Goal: Navigation & Orientation: Find specific page/section

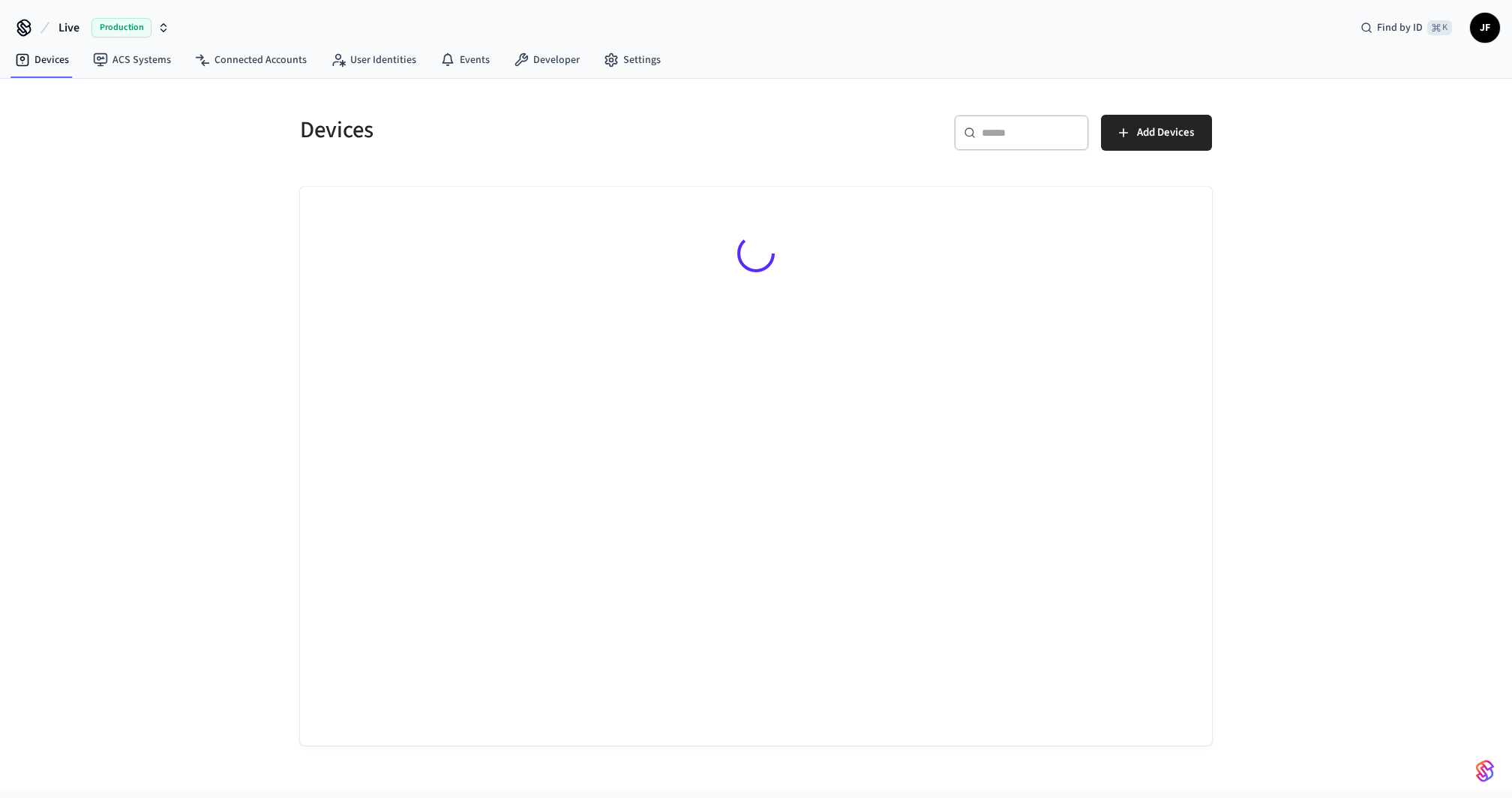
click at [664, 147] on div "Devices" at bounding box center [514, 130] width 465 height 66
click at [68, 16] on button "Live Production" at bounding box center [113, 27] width 120 height 31
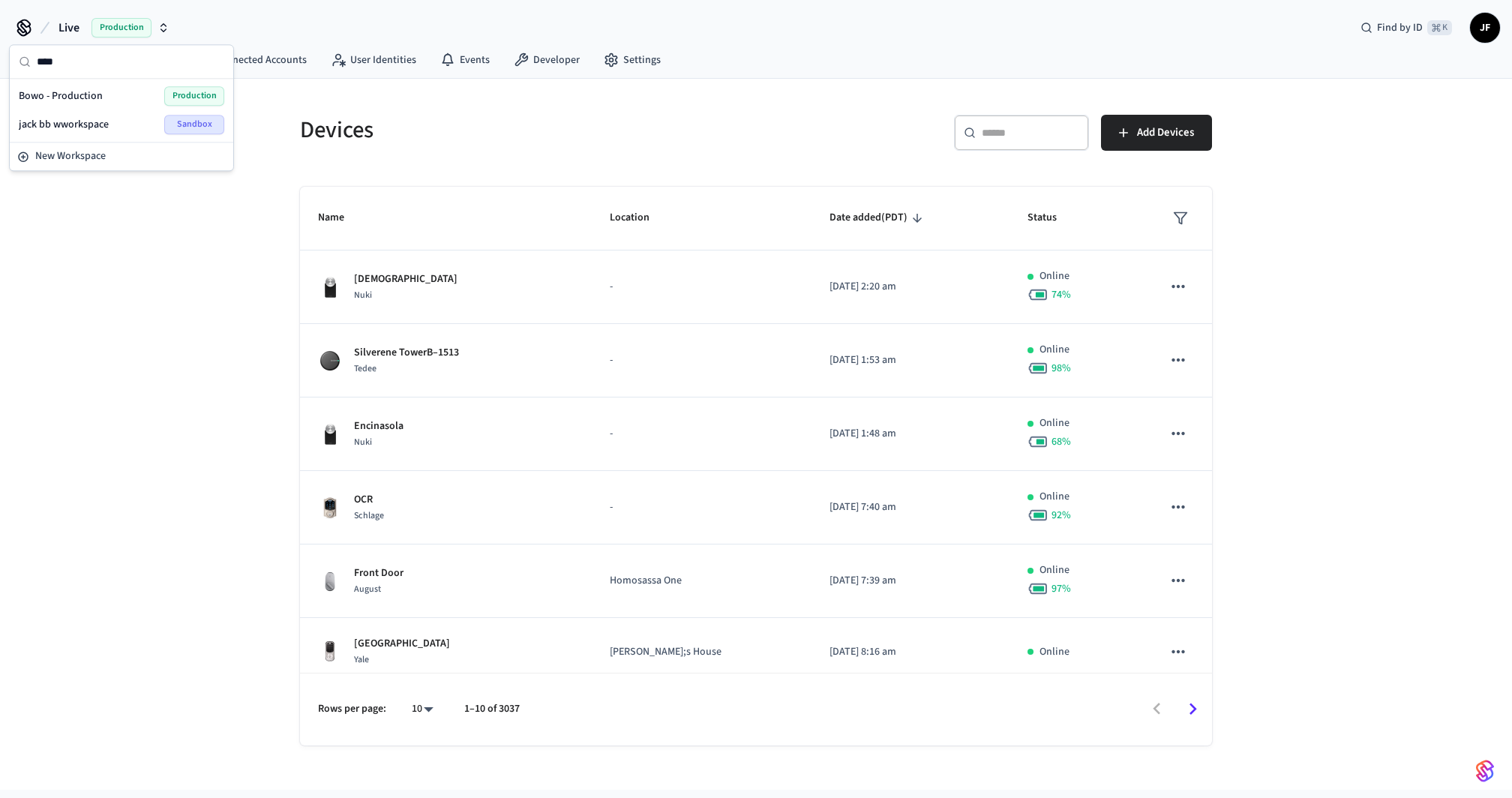
type input "****"
click at [49, 101] on span "Bowo - Production" at bounding box center [61, 96] width 84 height 15
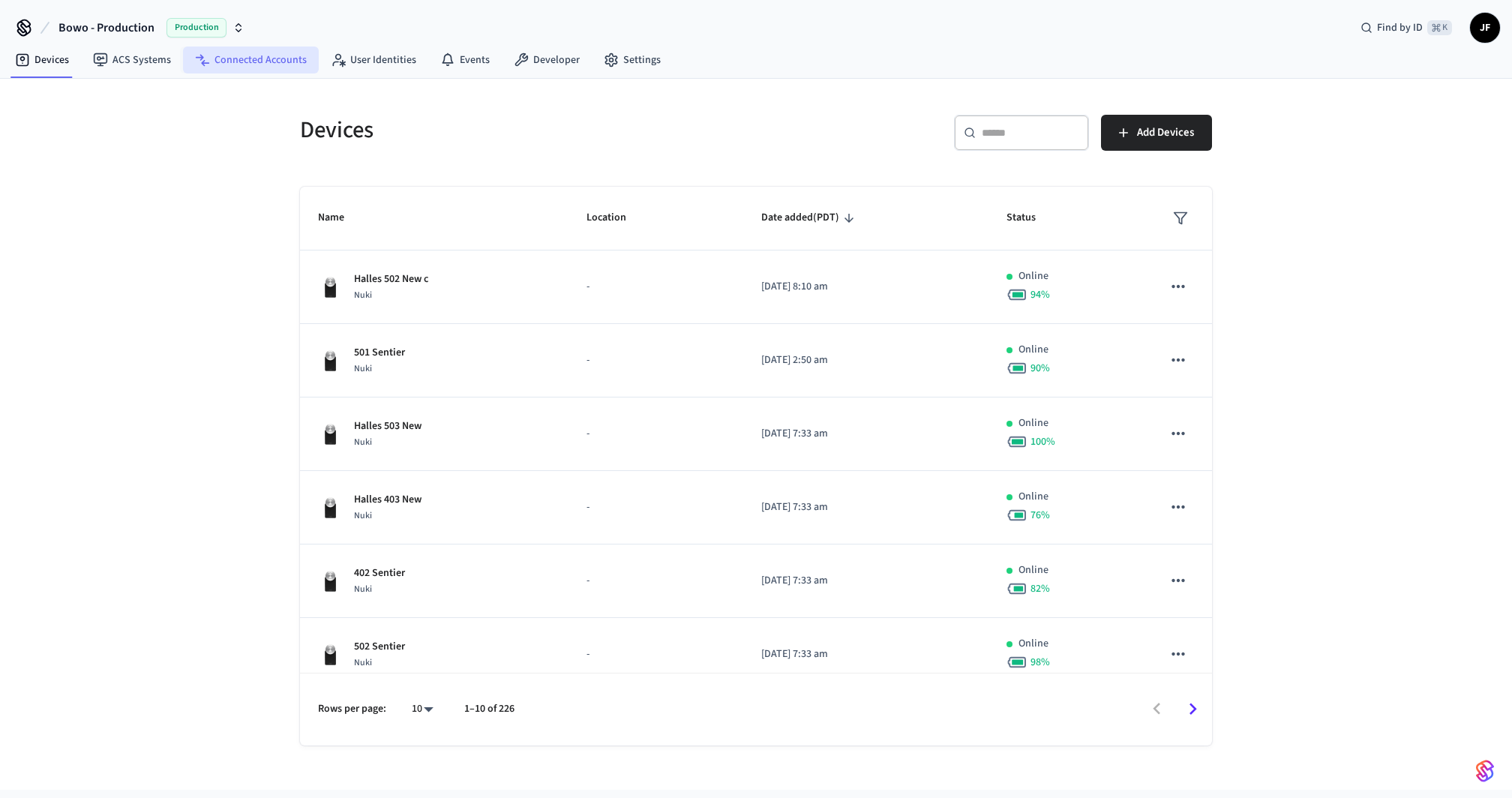
click at [236, 61] on link "Connected Accounts" at bounding box center [251, 60] width 136 height 27
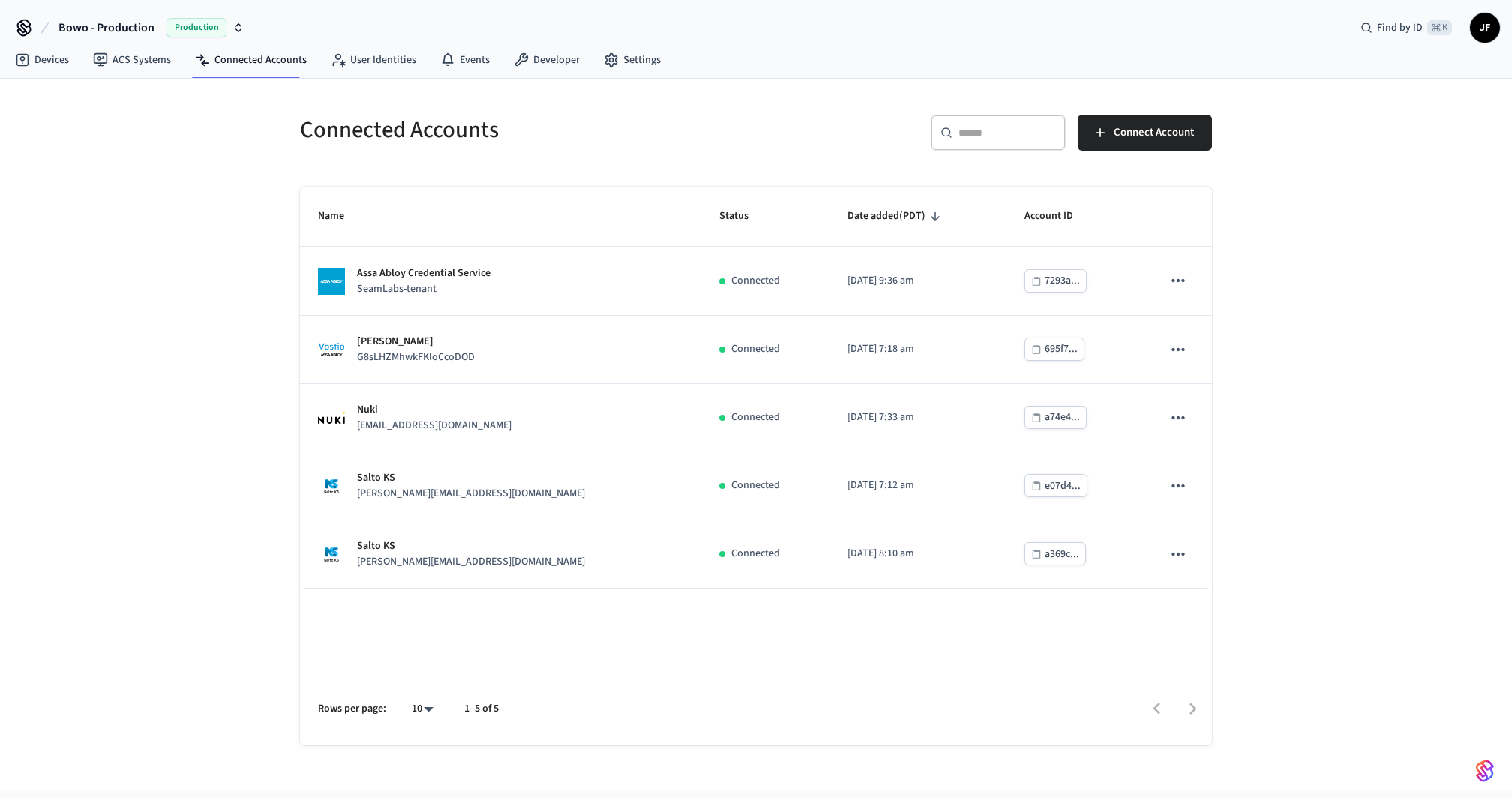
click at [242, 300] on div "Connected Accounts ​ ​ Connect Account Name Status Date added (PDT) Account ID …" at bounding box center [756, 433] width 1512 height 710
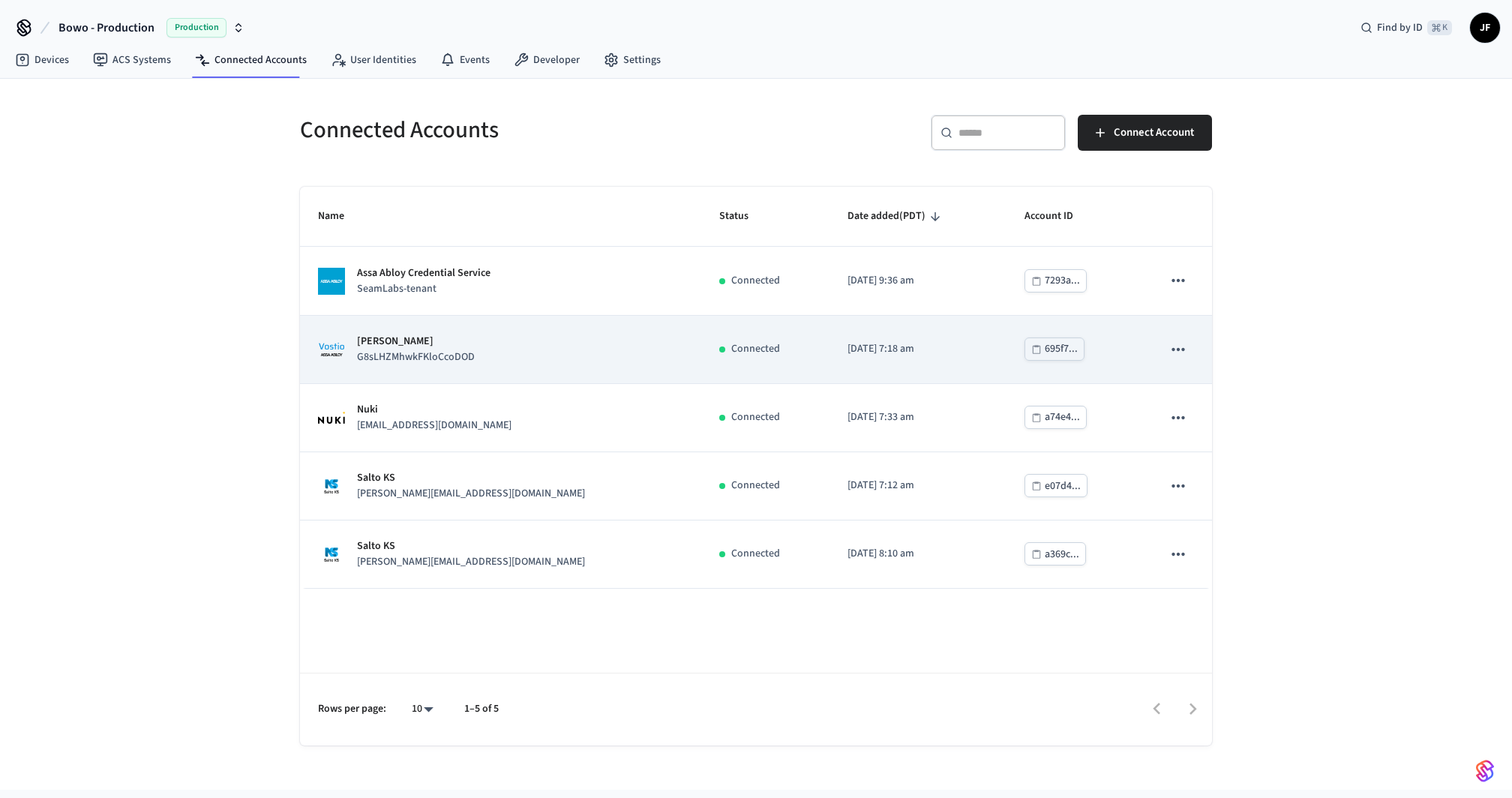
click at [504, 346] on div "Assa Abloy Vostio G8sLHZMhwkFKloCcoDOD" at bounding box center [500, 349] width 365 height 31
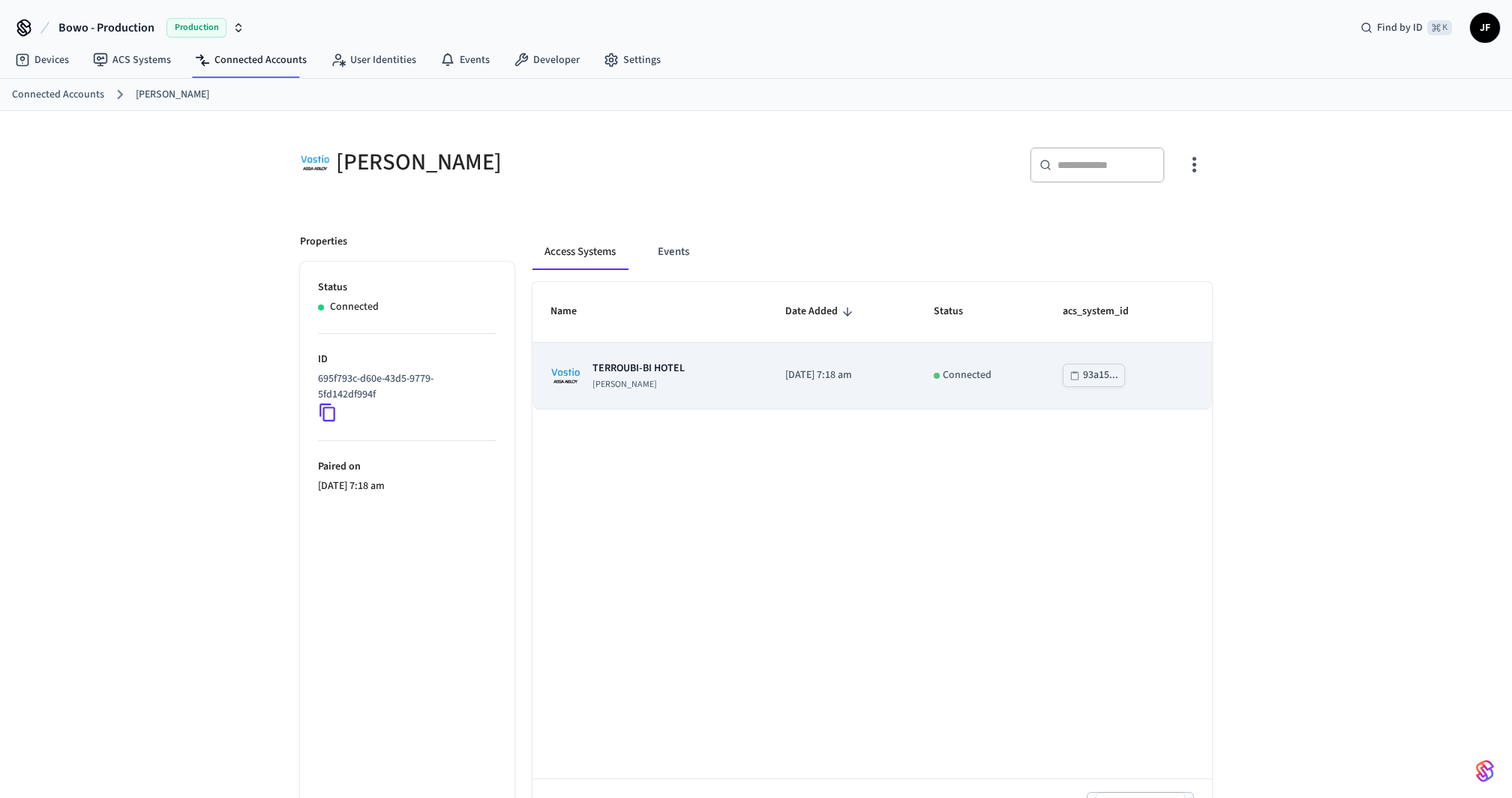
click at [694, 379] on div "TERROUBI-BI HOTEL Assa Abloy Vostio" at bounding box center [650, 376] width 198 height 30
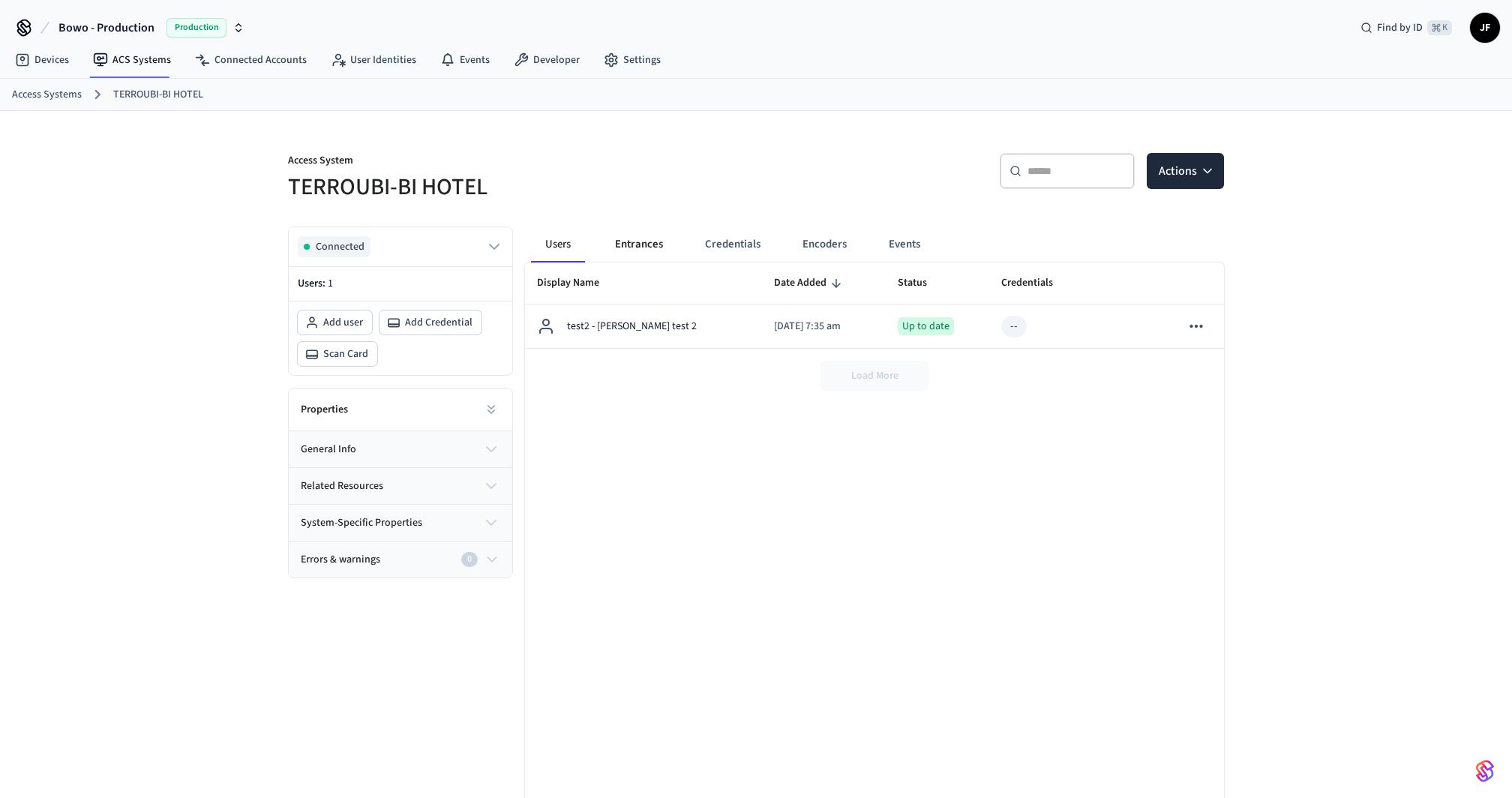
click at [643, 250] on button "Entrances" at bounding box center [639, 244] width 72 height 36
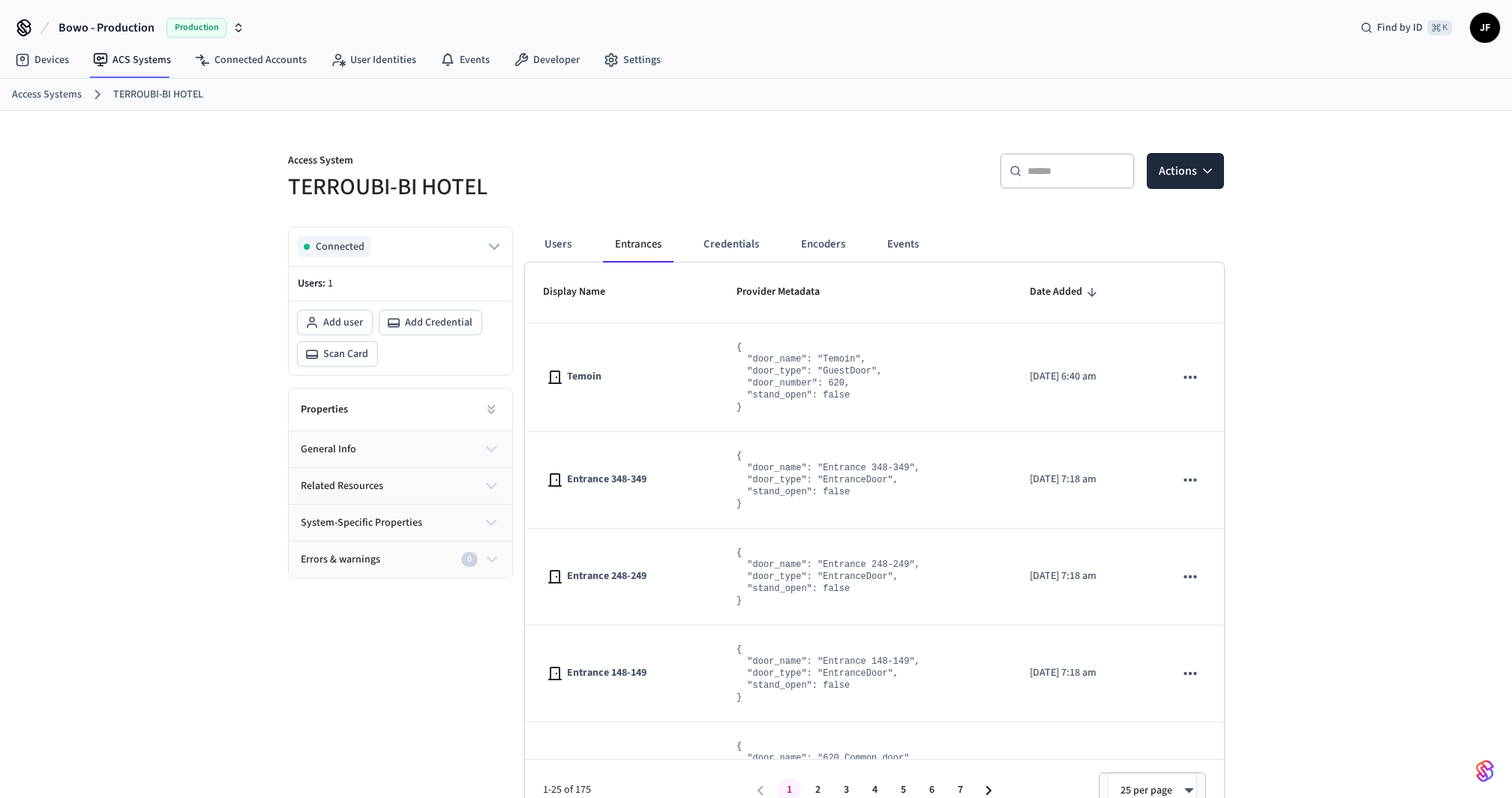
click at [724, 248] on button "Credentials" at bounding box center [731, 244] width 80 height 36
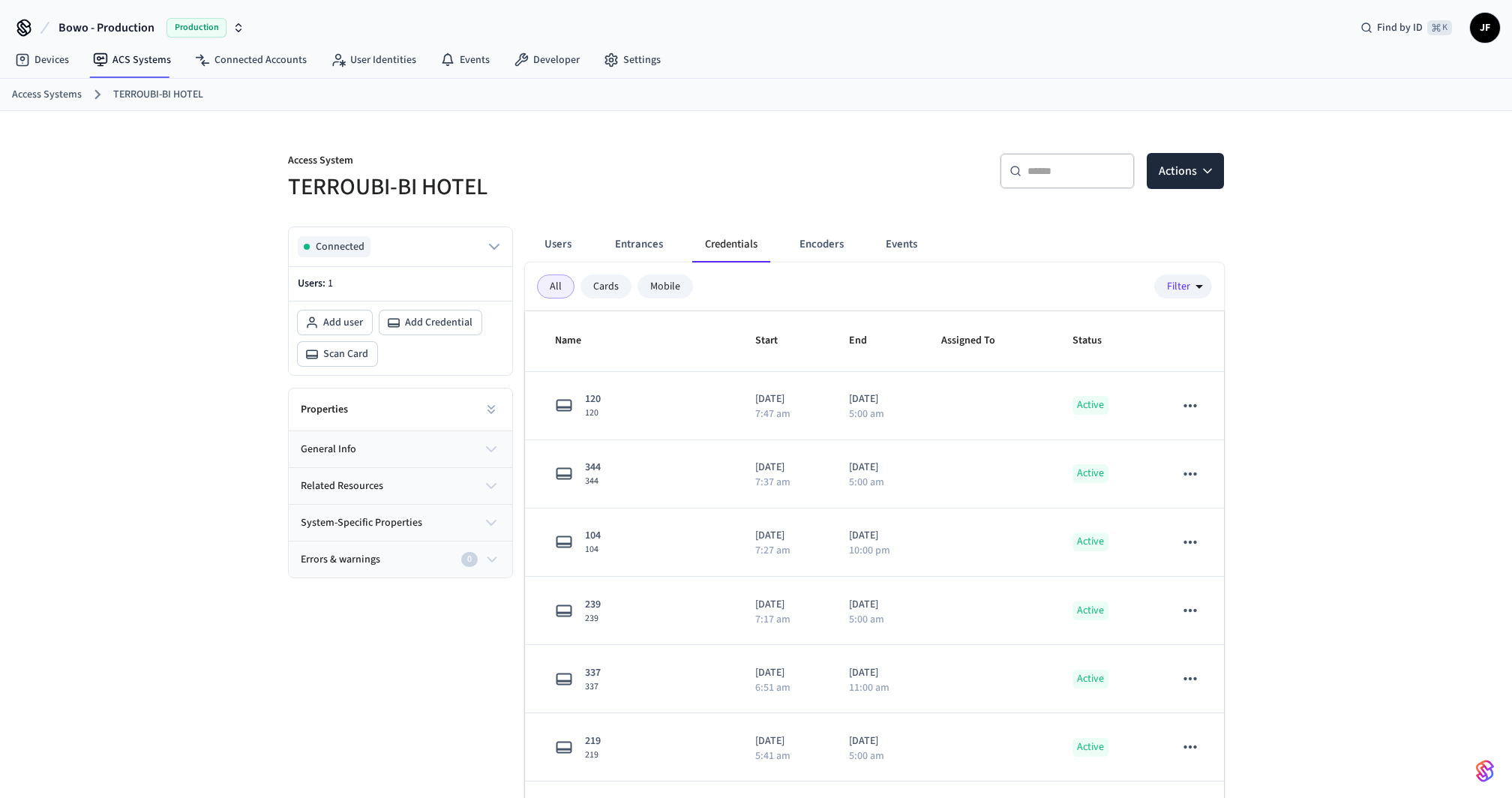
scroll to position [13, 0]
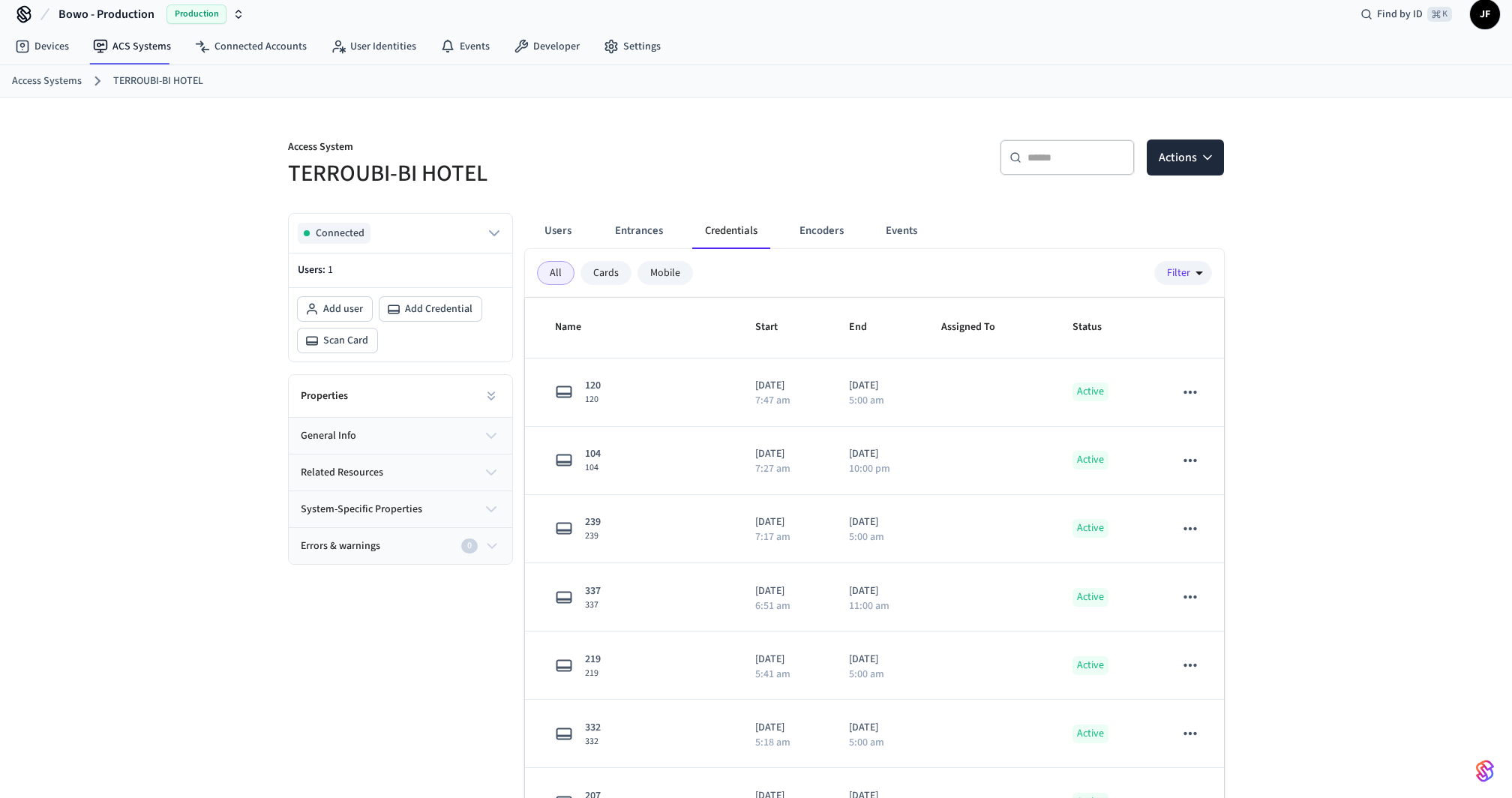
click at [791, 145] on div "​ ​ Actions" at bounding box center [995, 164] width 459 height 48
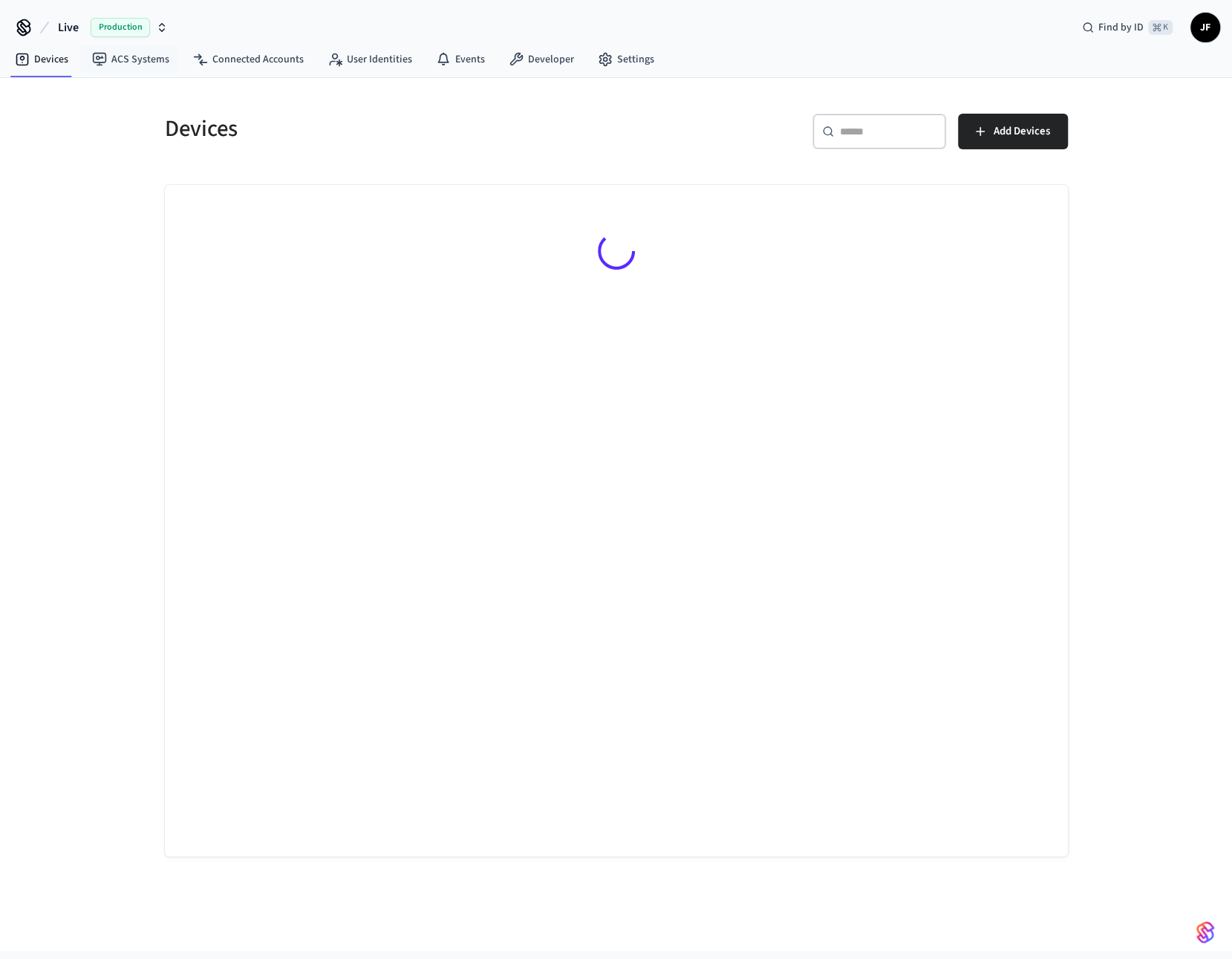
click at [73, 31] on span "Live" at bounding box center [67, 27] width 20 height 18
type input "****"
click at [52, 90] on span "Gymdesk - Production" at bounding box center [68, 95] width 99 height 15
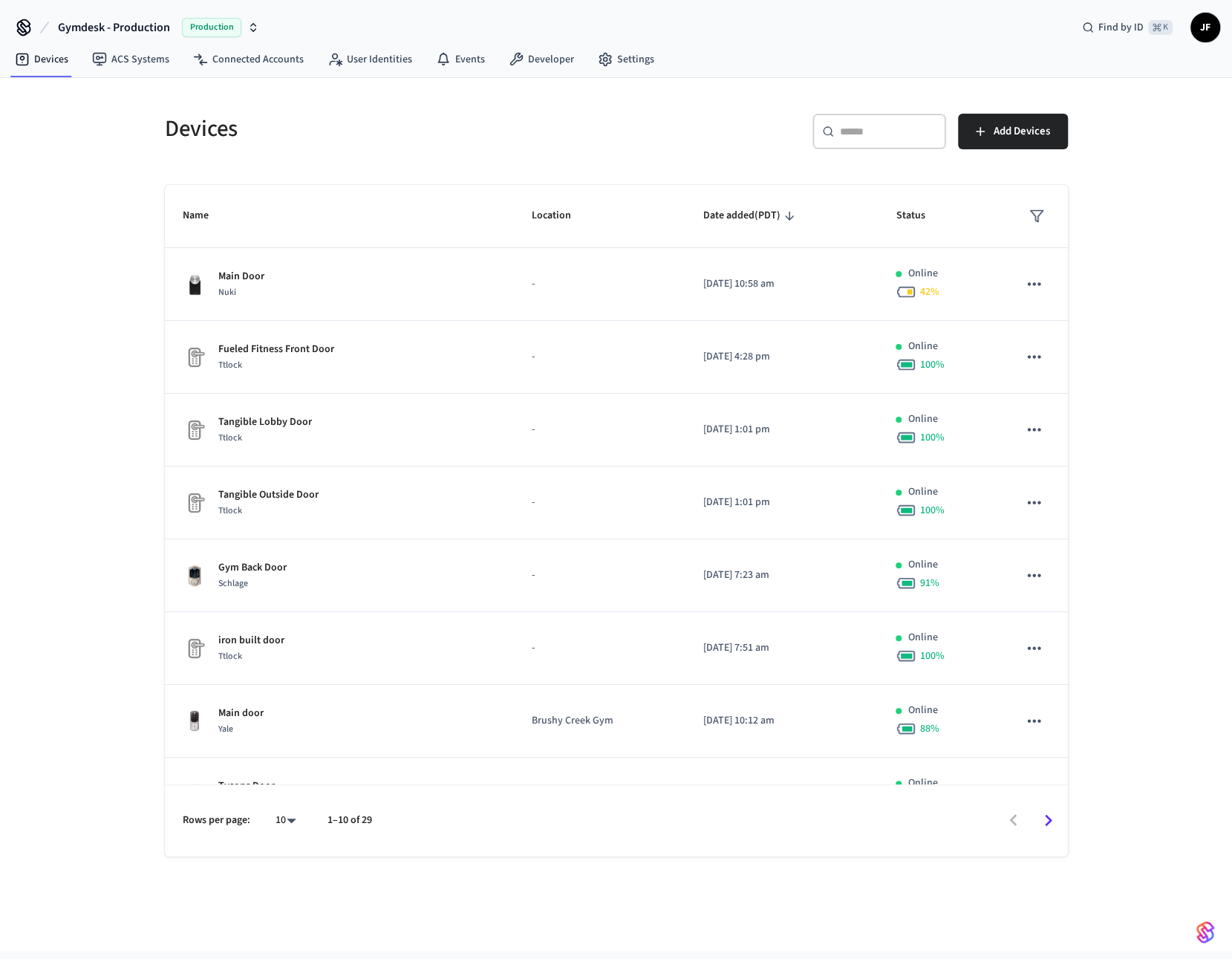
click at [350, 113] on h5 "Devices" at bounding box center [386, 128] width 443 height 30
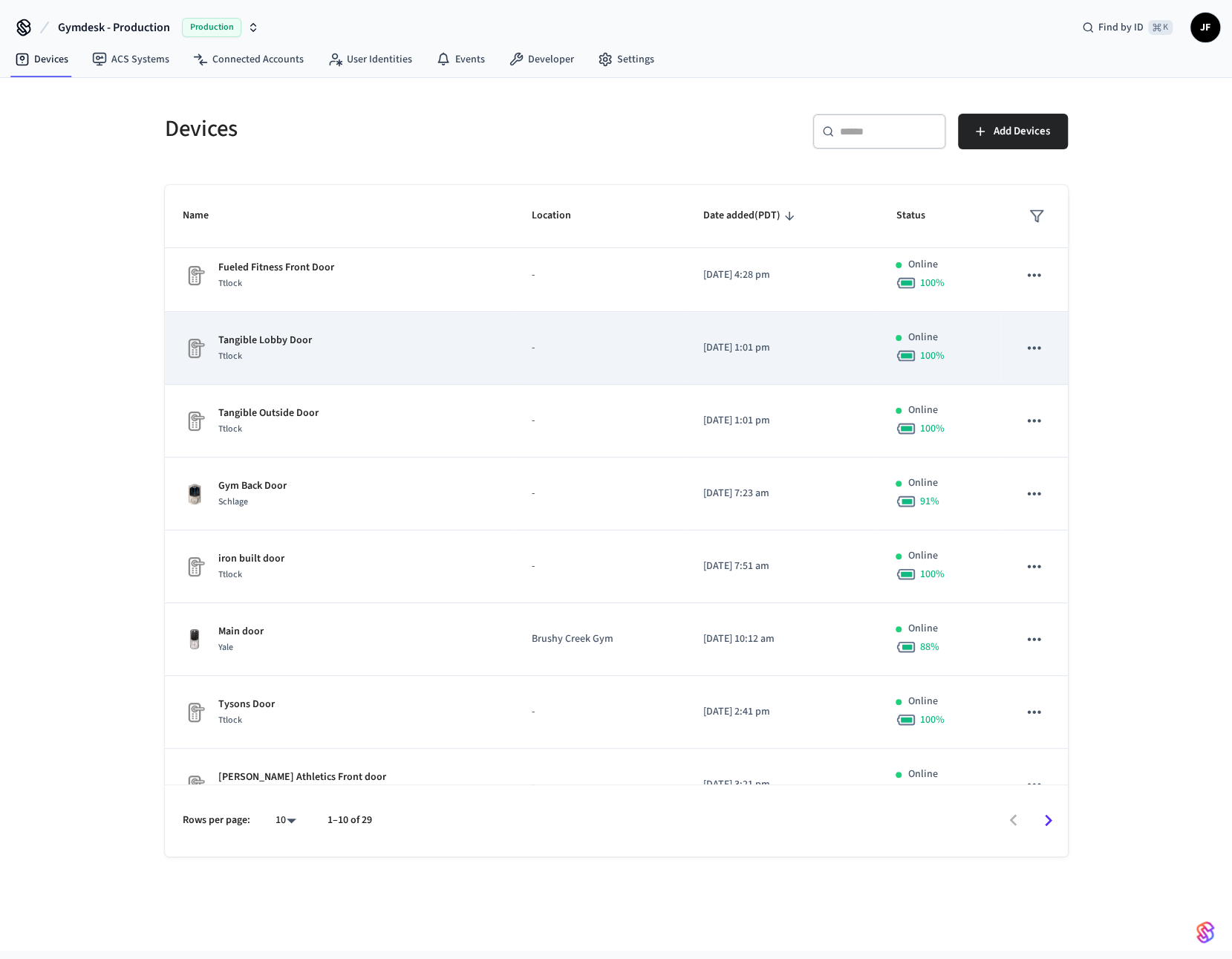
scroll to position [92, 0]
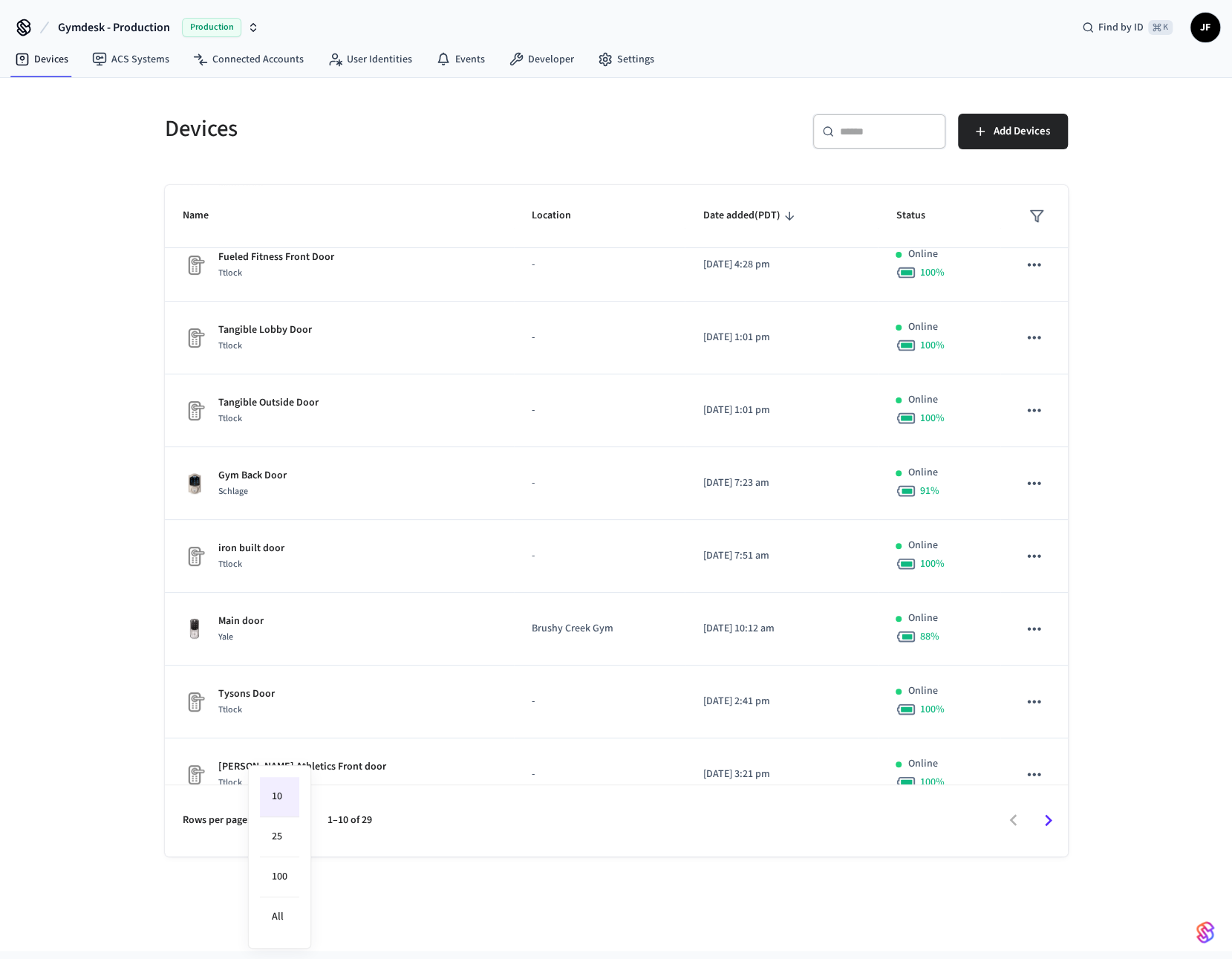
click at [281, 817] on body "Gymdesk - Production Production Find by ID ⌘ K JF Devices ACS Systems Connected…" at bounding box center [616, 498] width 1232 height 996
click at [277, 857] on li "100" at bounding box center [280, 877] width 39 height 40
type input "***"
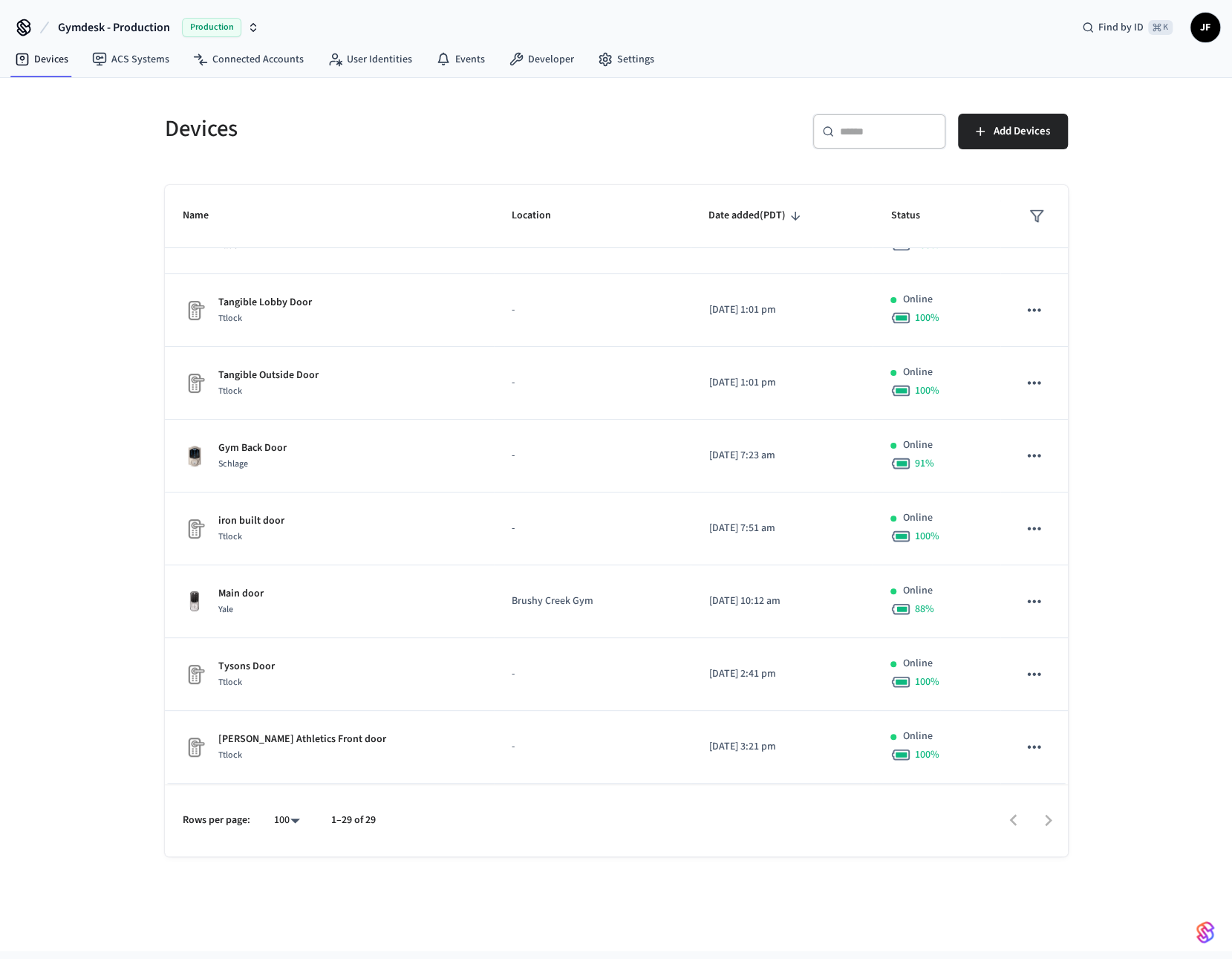
scroll to position [104, 0]
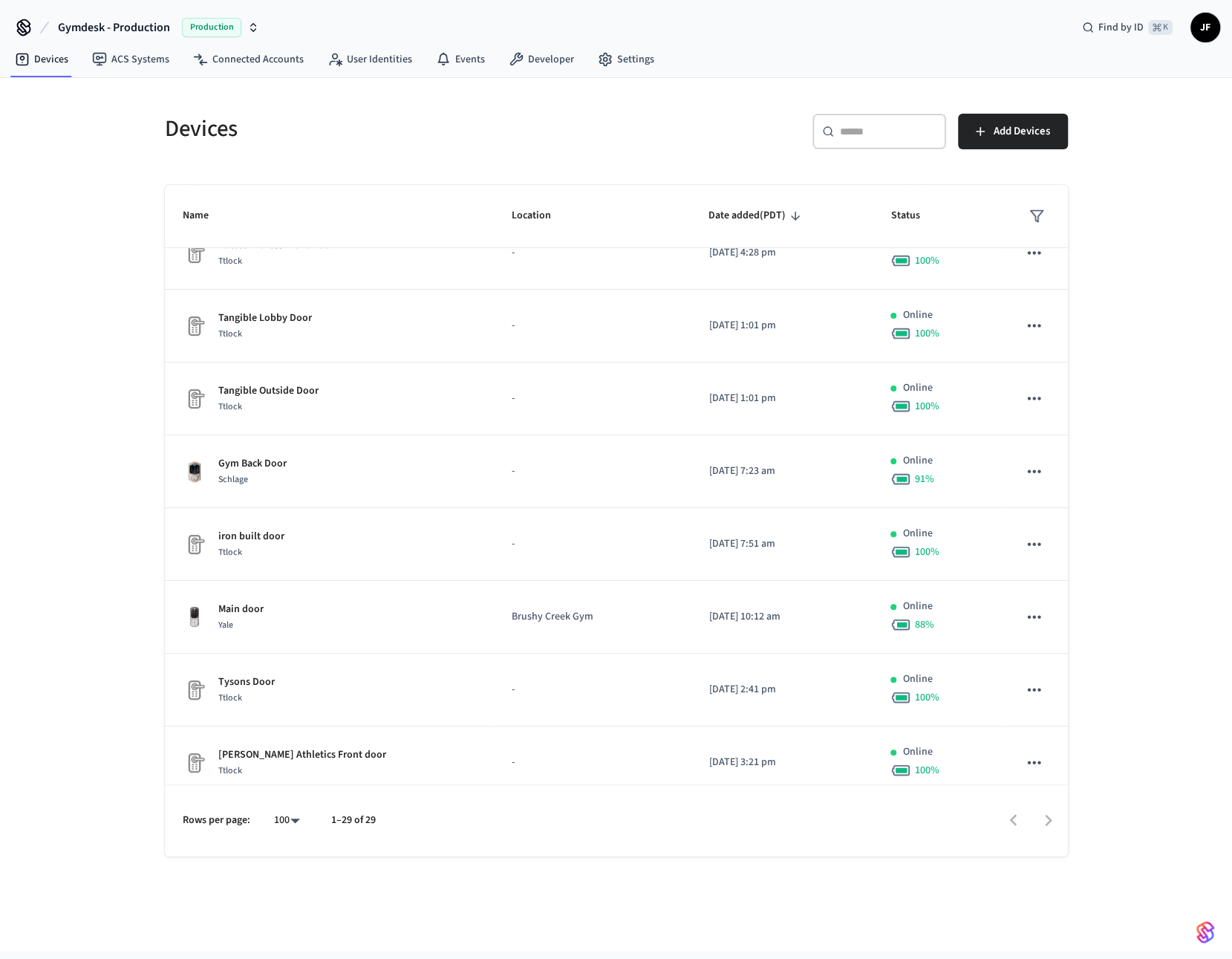
click at [859, 124] on input "text" at bounding box center [888, 131] width 96 height 15
paste input "**********"
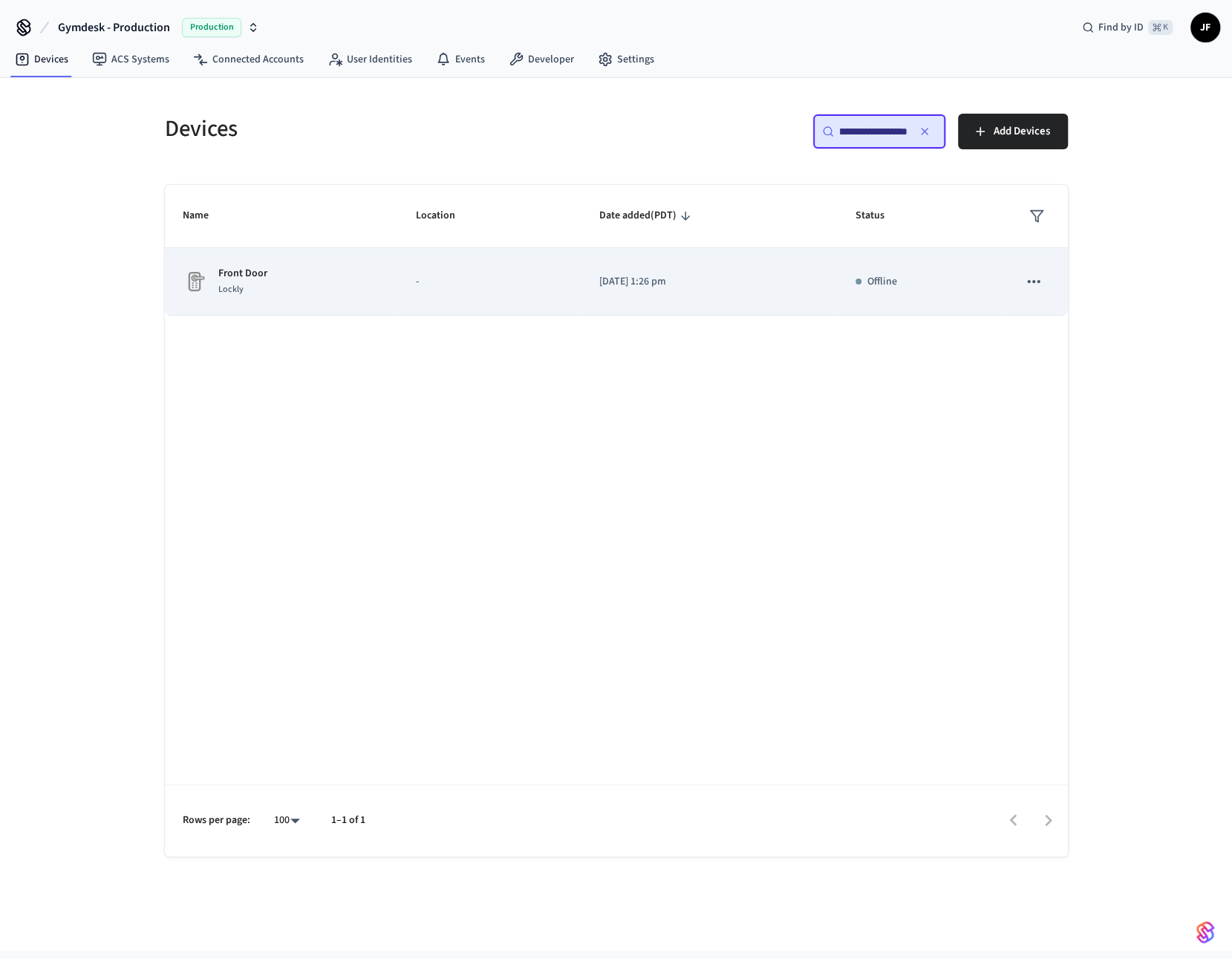
type input "**********"
click at [606, 275] on p "2025/08/13 at 1:26 pm" at bounding box center [709, 282] width 221 height 16
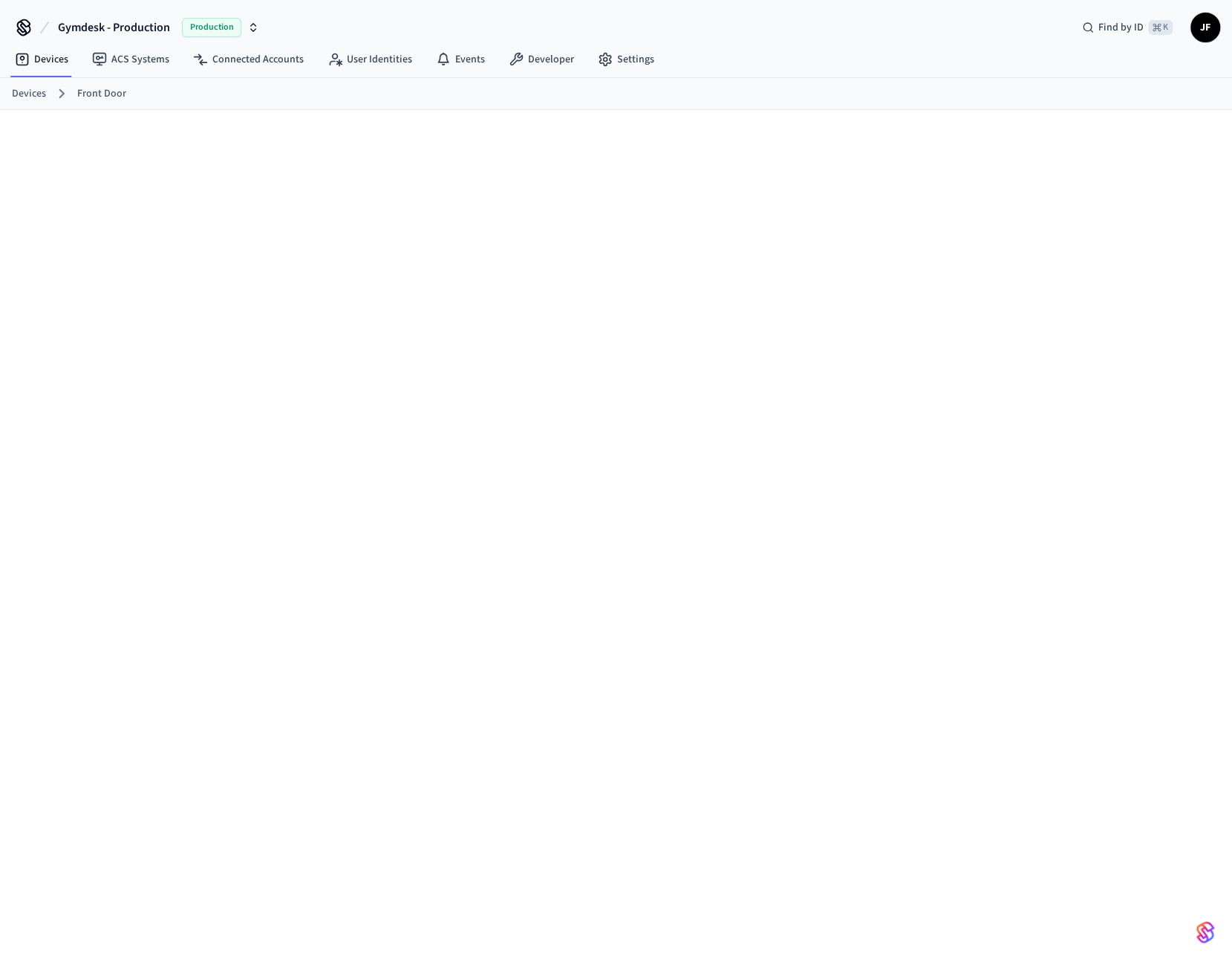
click at [625, 144] on div at bounding box center [616, 128] width 951 height 35
click at [638, 156] on div at bounding box center [616, 546] width 1232 height 873
click at [624, 150] on div at bounding box center [616, 546] width 1232 height 873
click at [91, 27] on span "Gymdesk - Production" at bounding box center [113, 27] width 112 height 18
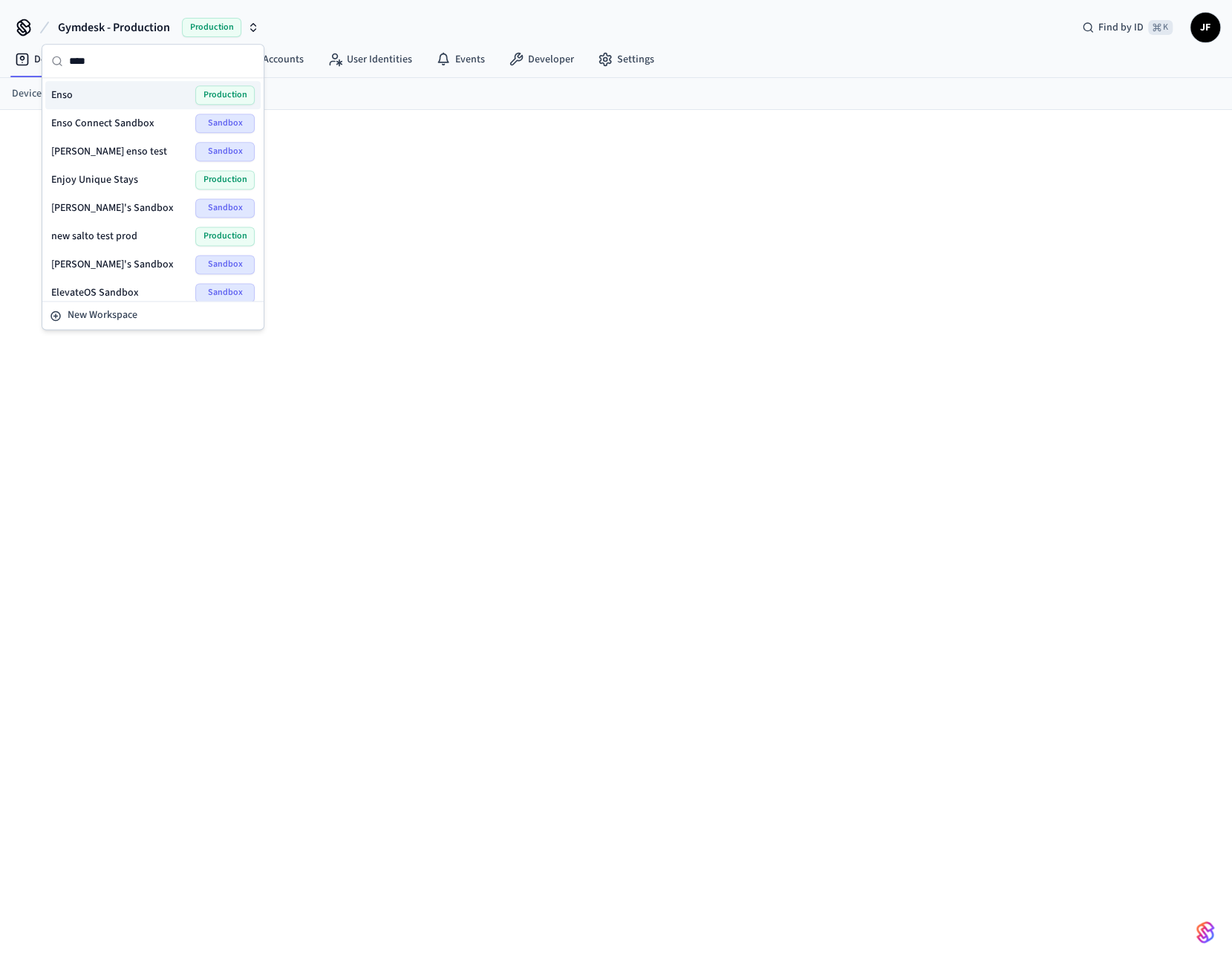
type input "****"
click at [98, 89] on div "Enso Production" at bounding box center [153, 95] width 204 height 19
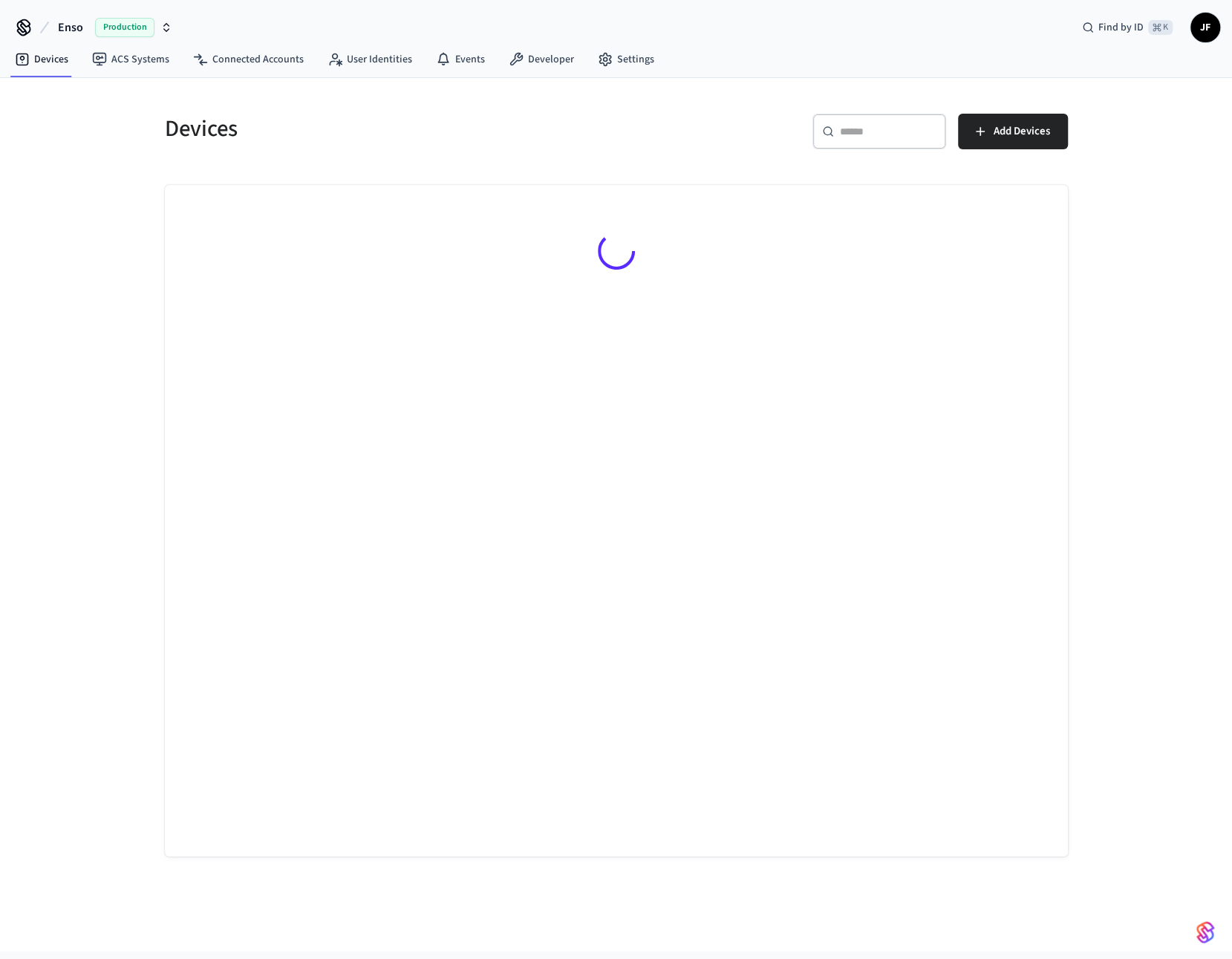
click at [312, 133] on h5 "Devices" at bounding box center [386, 128] width 443 height 30
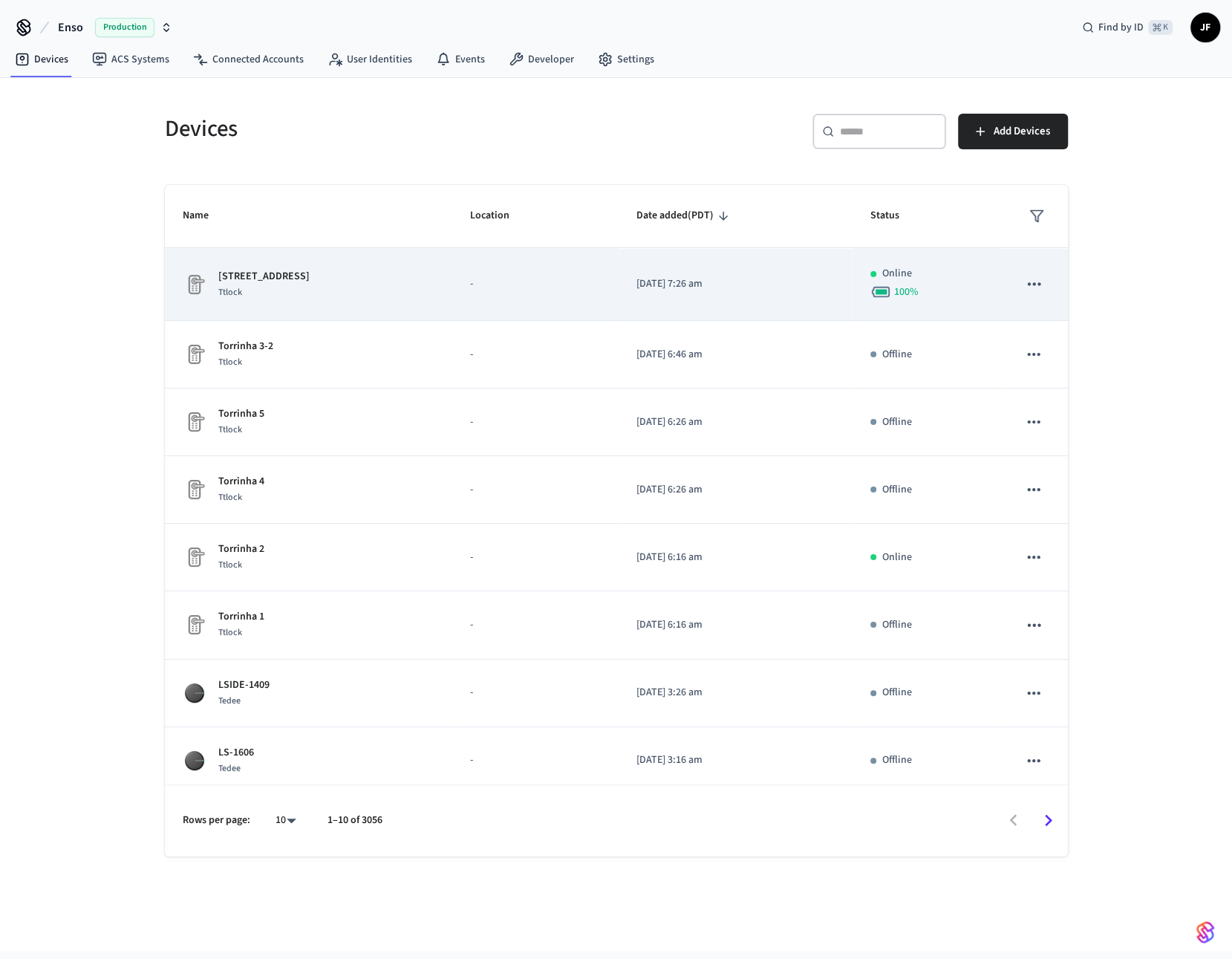
click at [384, 257] on td "Spitalska 2 Ttlock" at bounding box center [308, 284] width 288 height 73
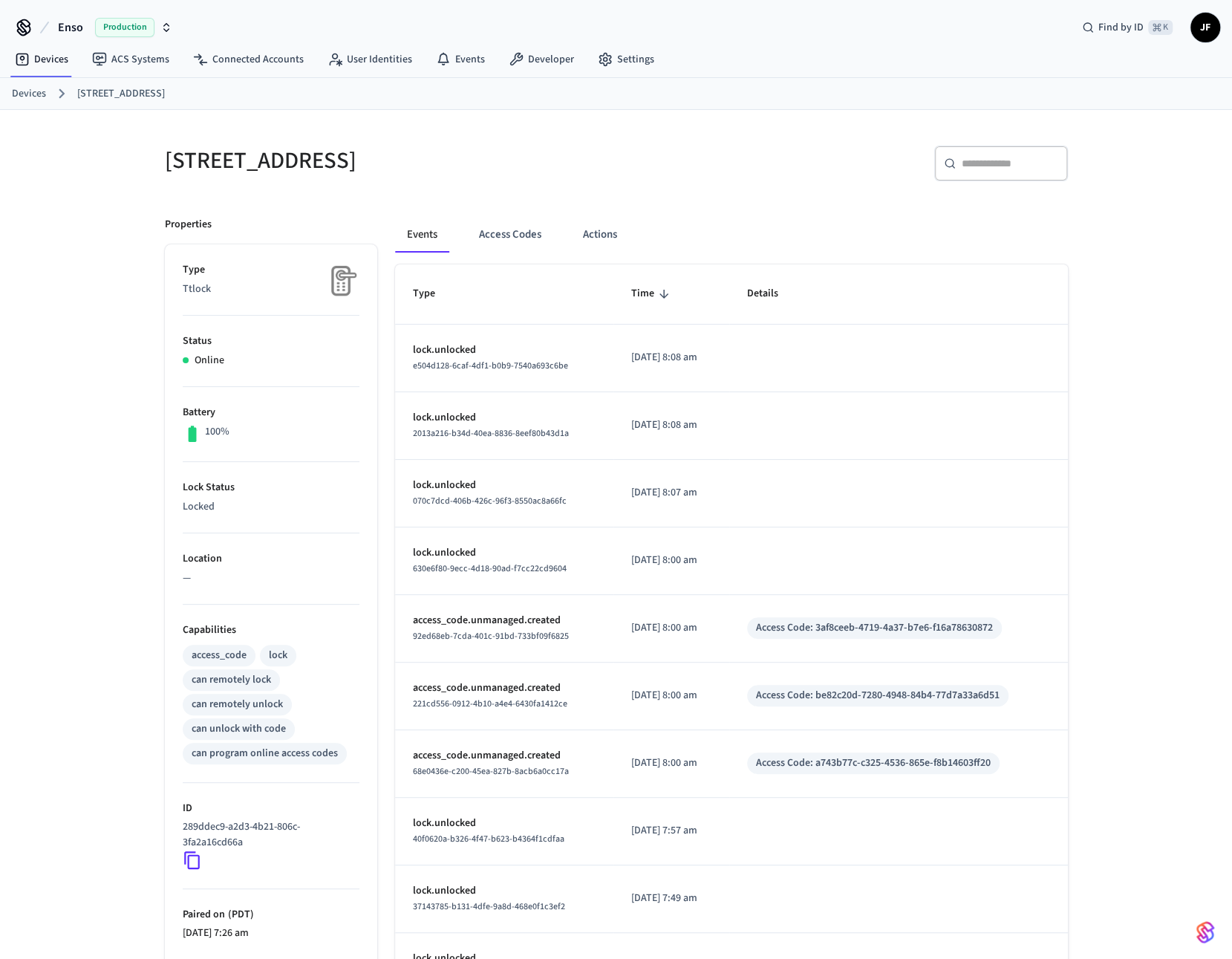
click at [53, 97] on icon at bounding box center [62, 94] width 19 height 19
click at [35, 97] on link "Devices" at bounding box center [28, 94] width 35 height 16
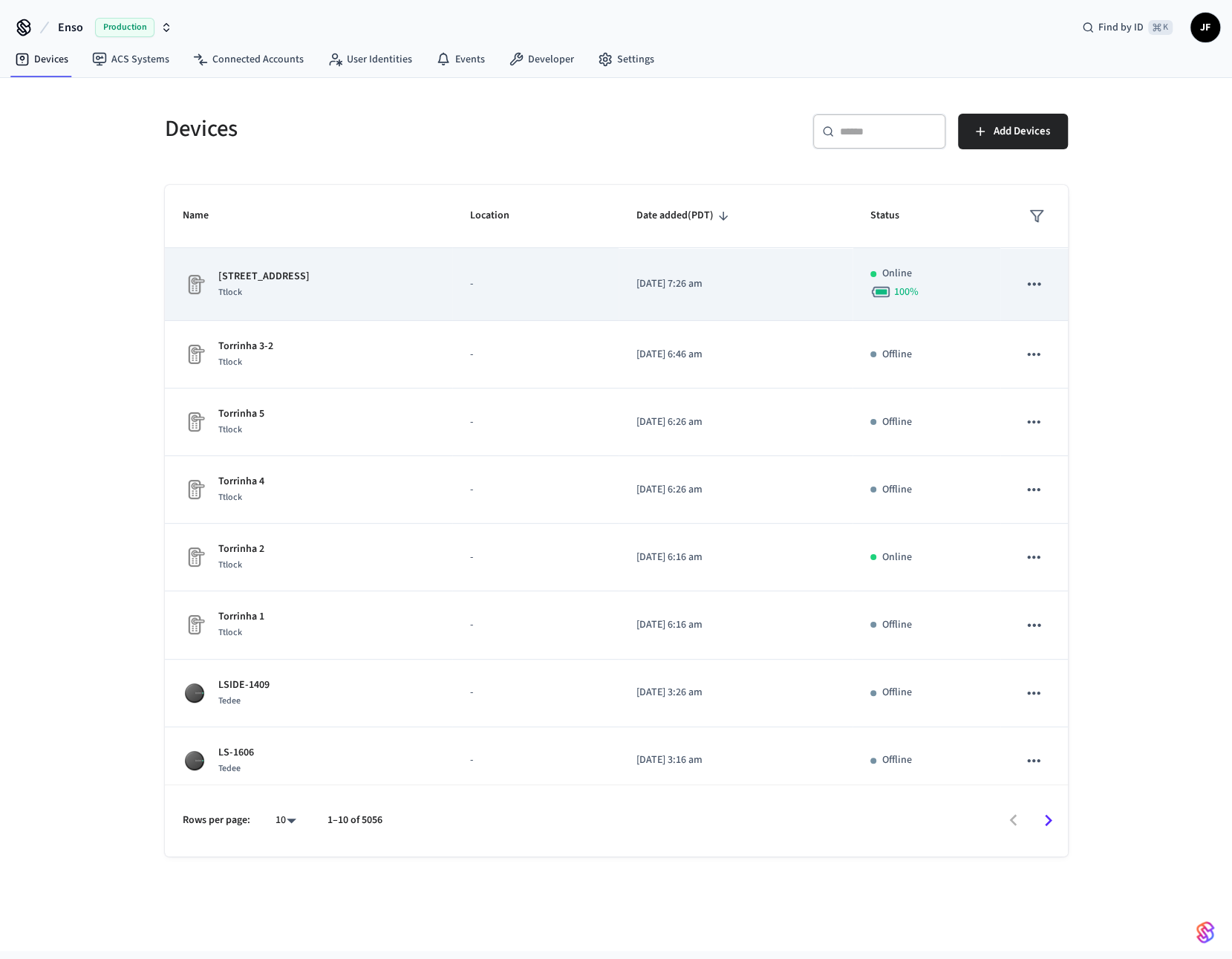
click at [1030, 277] on icon "sticky table" at bounding box center [1034, 284] width 19 height 19
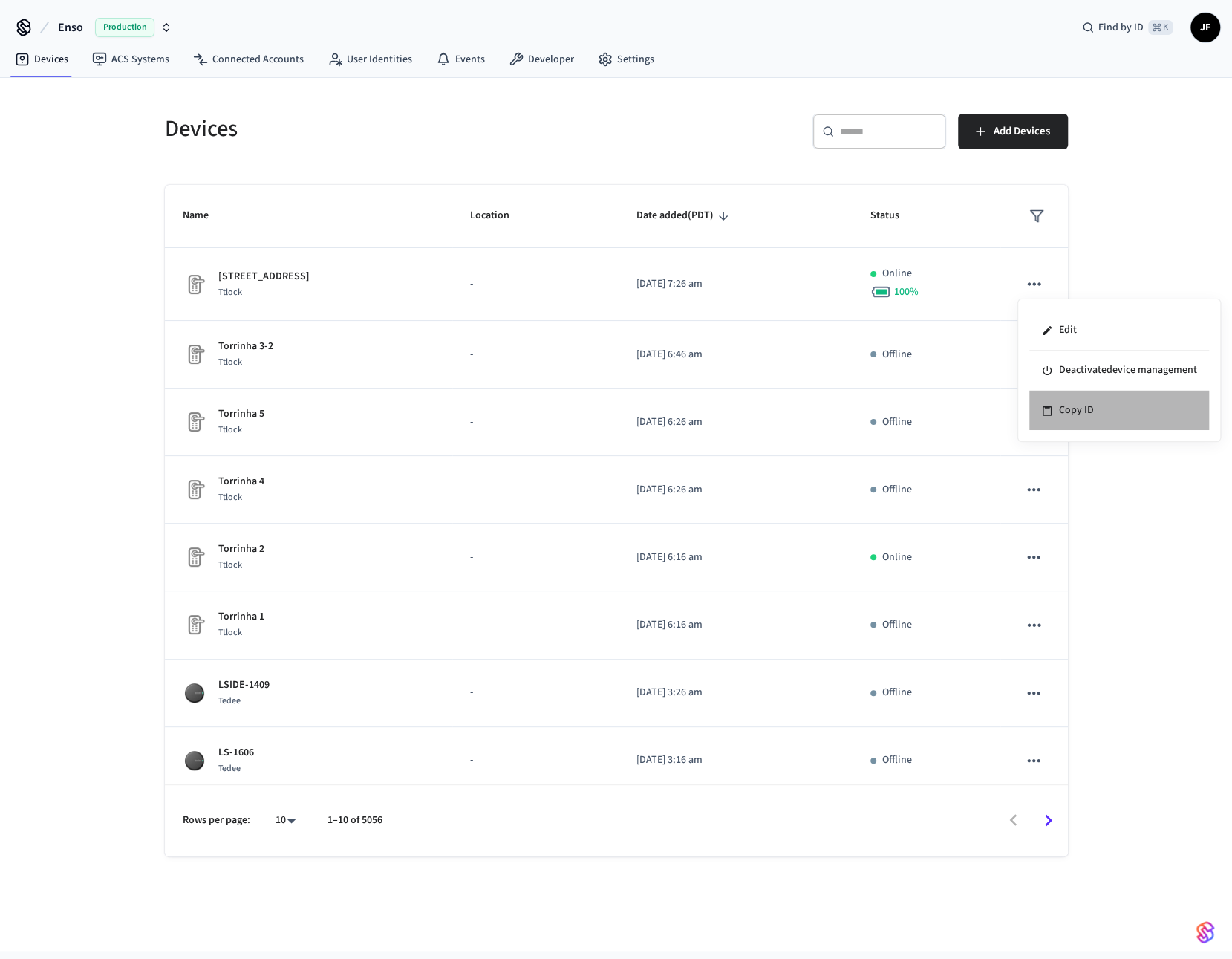
click at [1097, 412] on li "Copy ID" at bounding box center [1119, 410] width 180 height 39
click at [622, 102] on div "​ ​ Add Devices" at bounding box center [837, 128] width 460 height 66
click at [874, 116] on div "​ ​" at bounding box center [879, 131] width 134 height 35
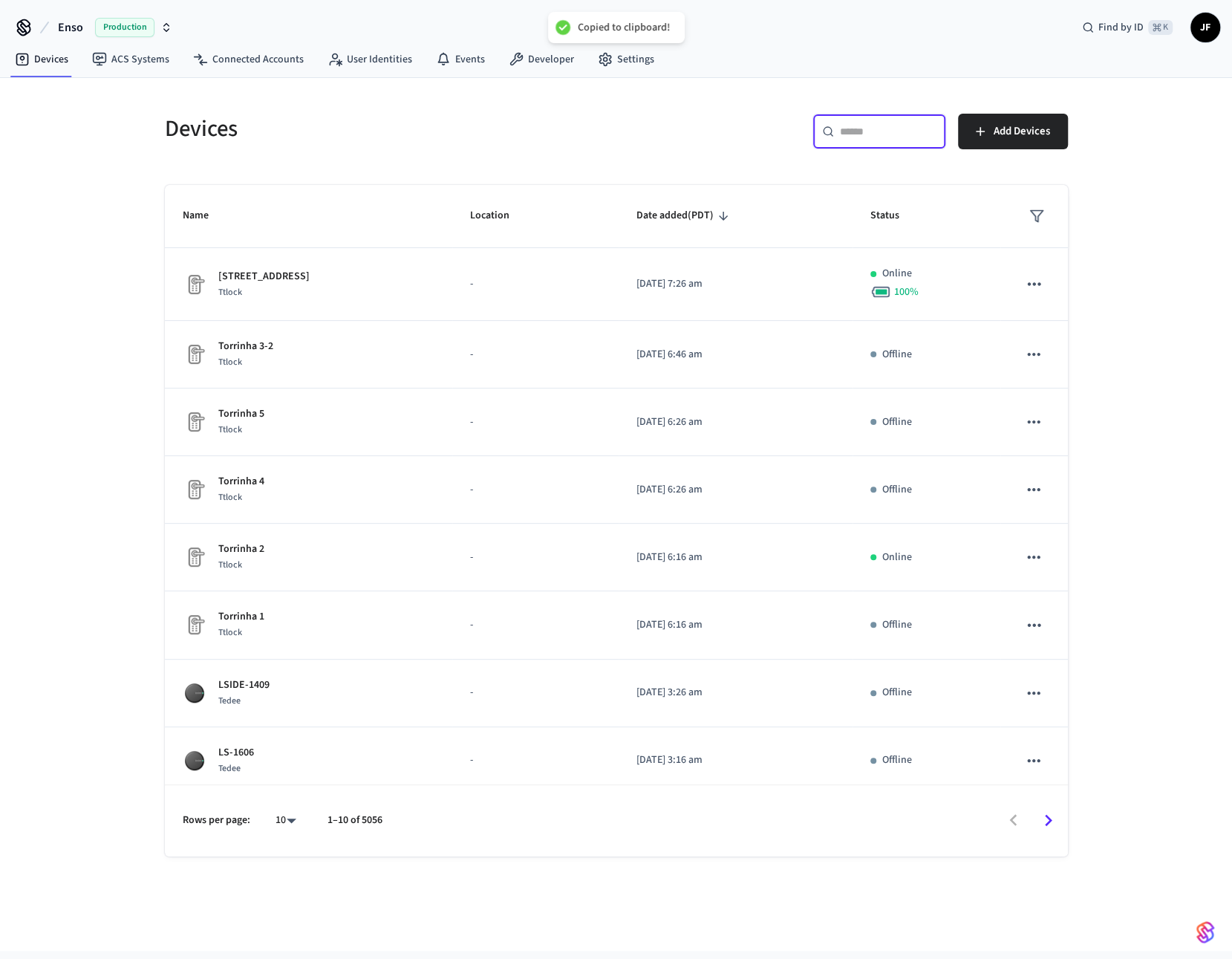
paste input "**********"
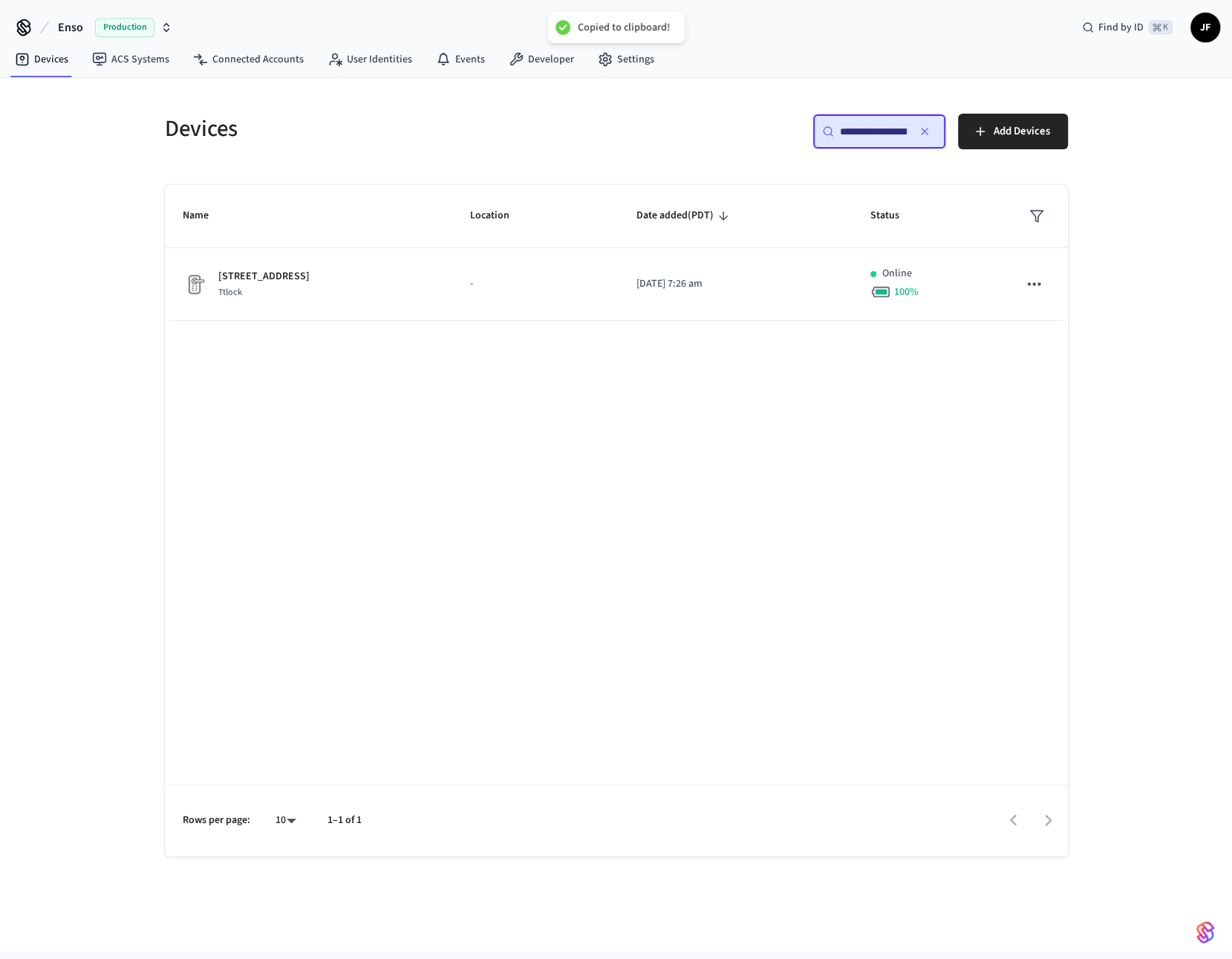
scroll to position [0, 112]
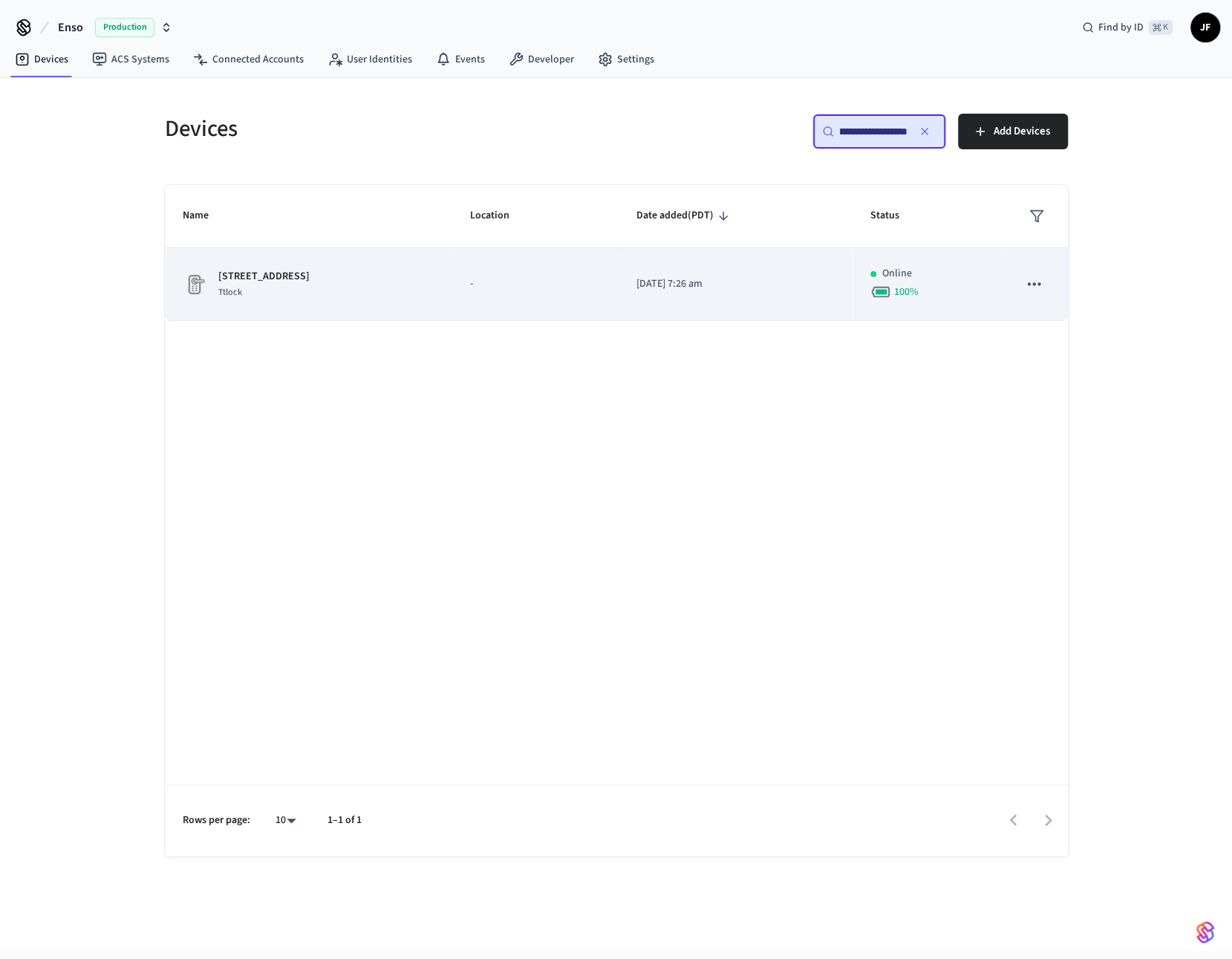
type input "**********"
click at [394, 293] on td "Spitalska 2 Ttlock" at bounding box center [308, 284] width 288 height 73
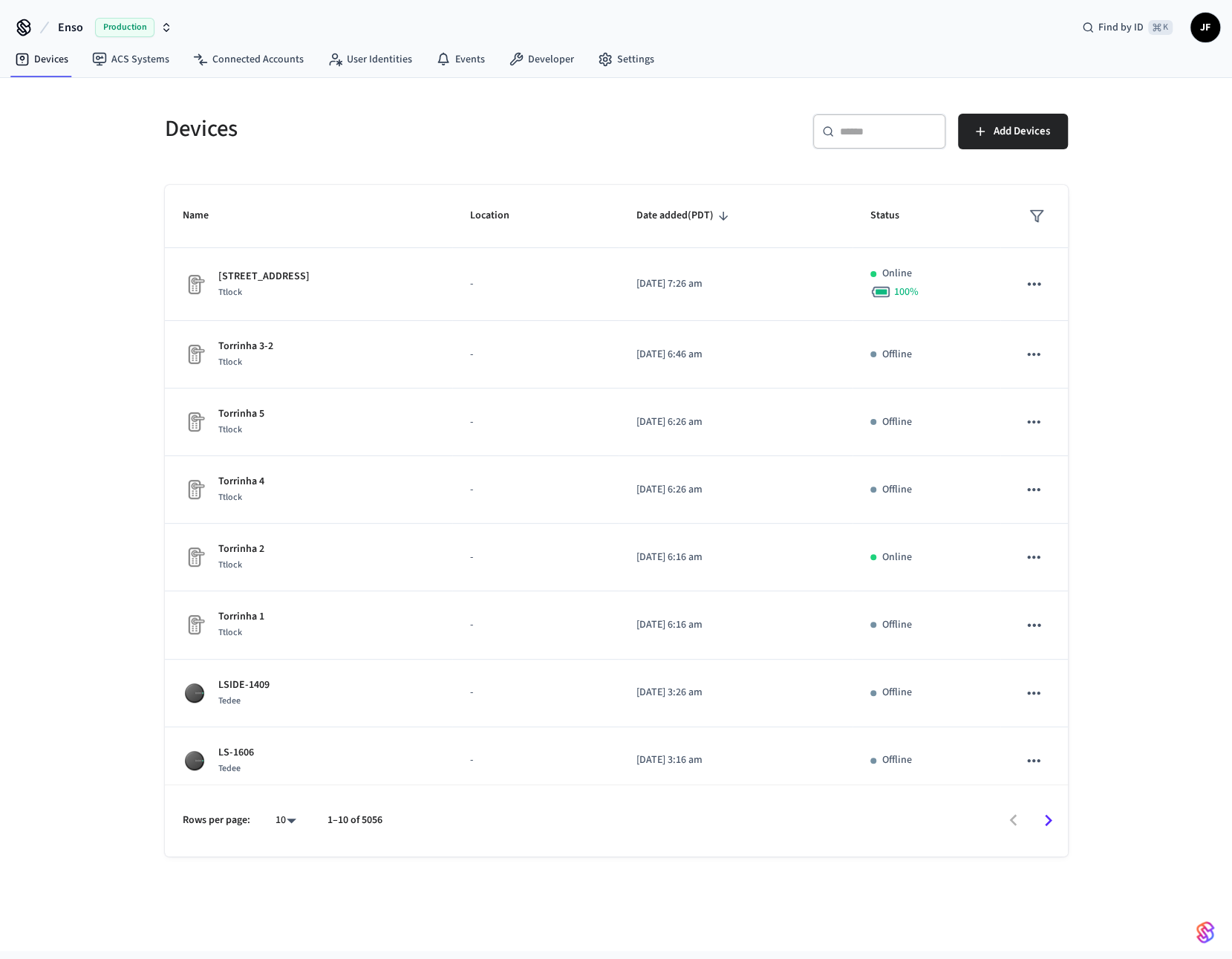
click at [67, 16] on button "Enso Production" at bounding box center [114, 27] width 123 height 31
type input "*******"
click at [58, 84] on div "Gymdesk - Production Production" at bounding box center [119, 95] width 215 height 28
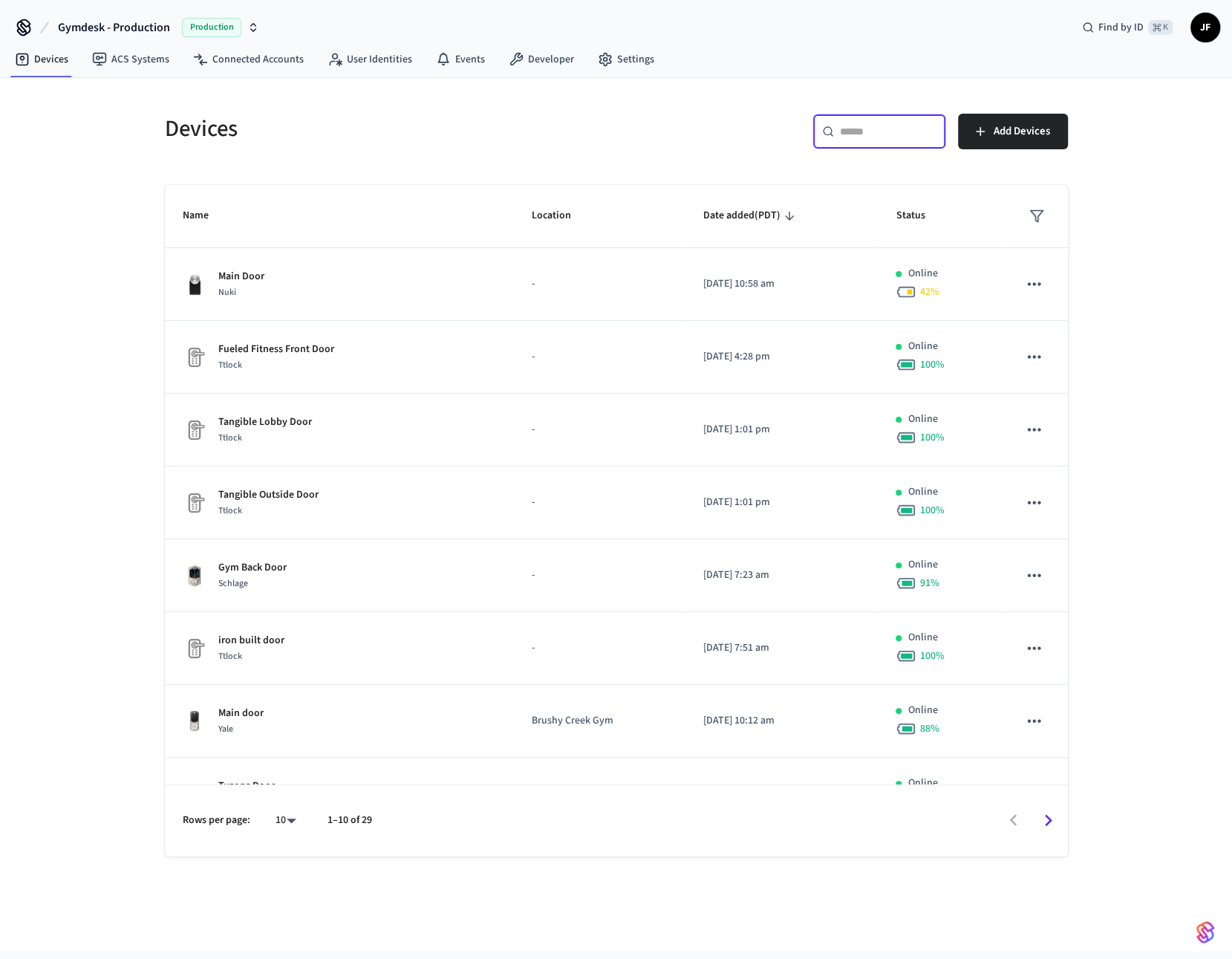
click at [876, 127] on input "text" at bounding box center [888, 131] width 96 height 15
paste input "**********"
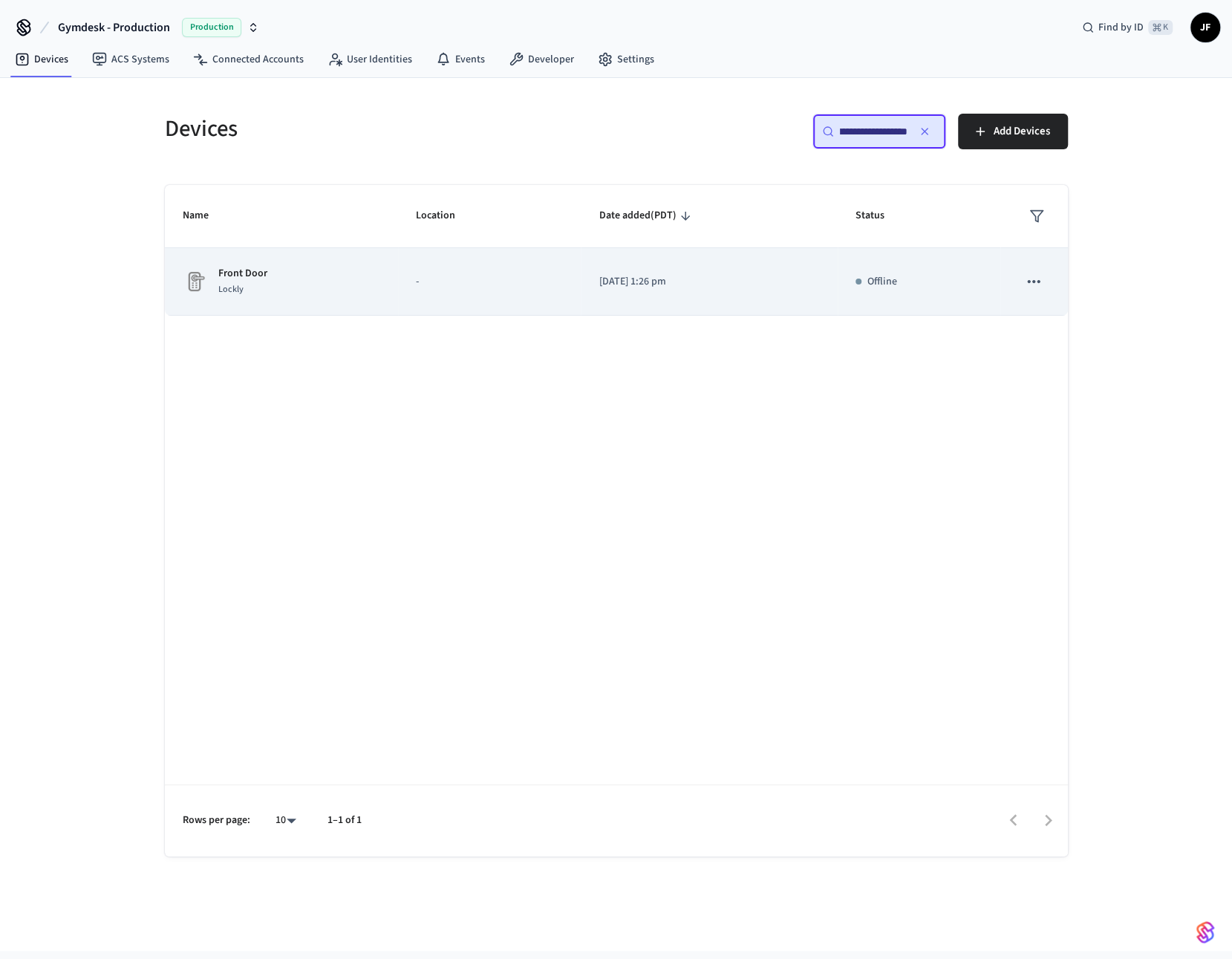
type input "**********"
click at [318, 293] on div "Front Door Lockly" at bounding box center [281, 281] width 197 height 31
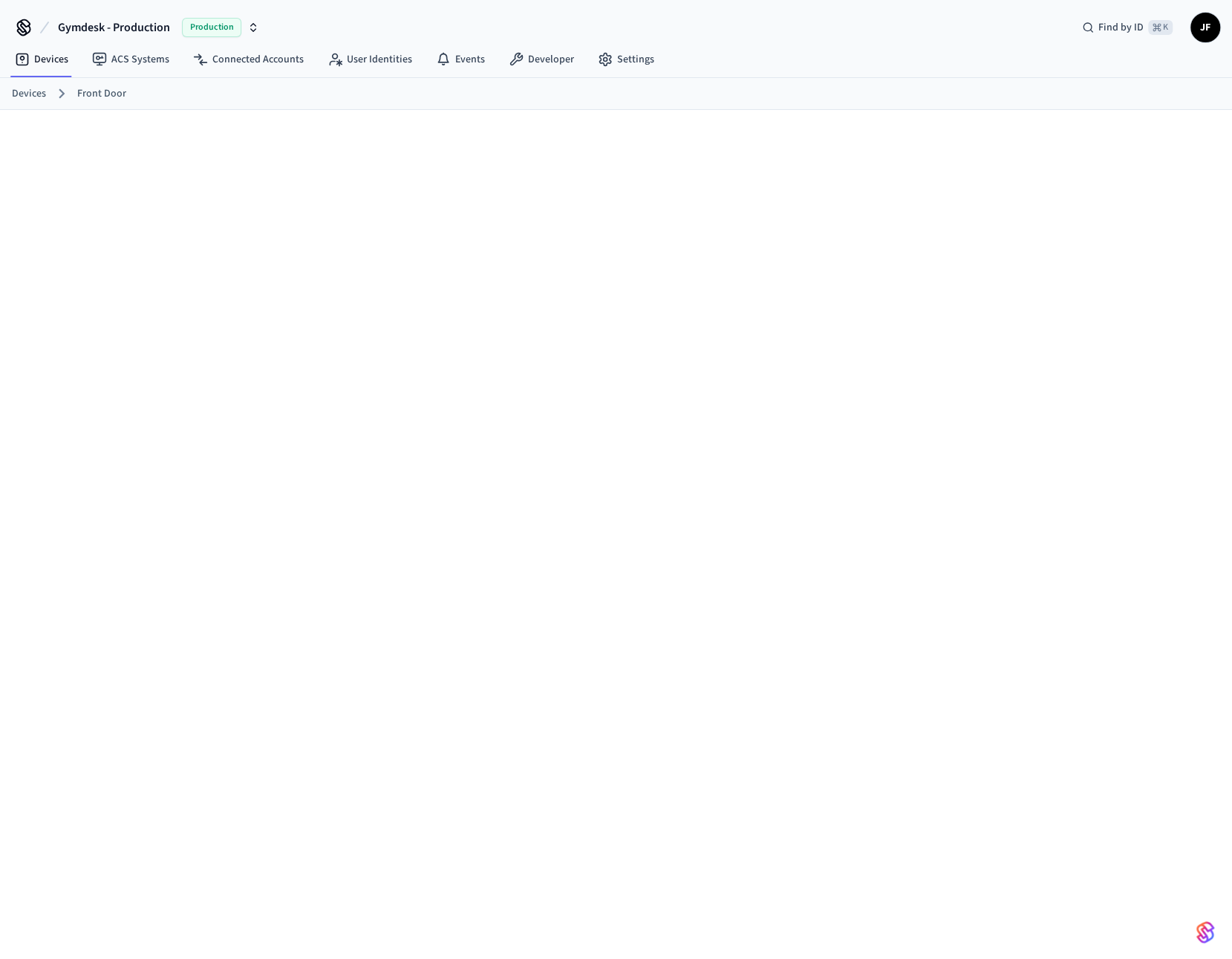
click at [32, 98] on link "Devices" at bounding box center [28, 94] width 35 height 16
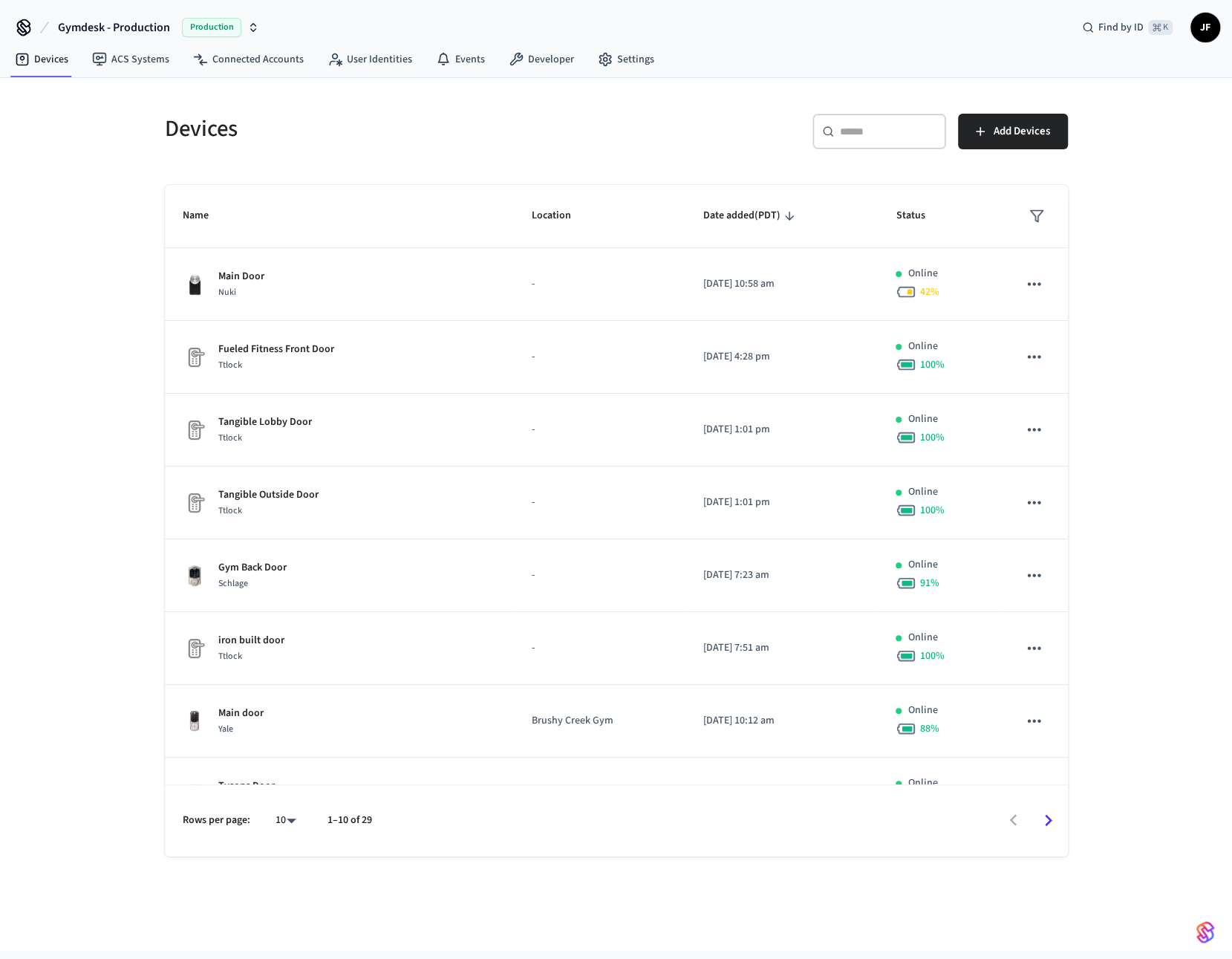
click at [490, 153] on div "Devices" at bounding box center [377, 128] width 460 height 66
click at [99, 30] on span "Gymdesk - Production" at bounding box center [113, 27] width 112 height 18
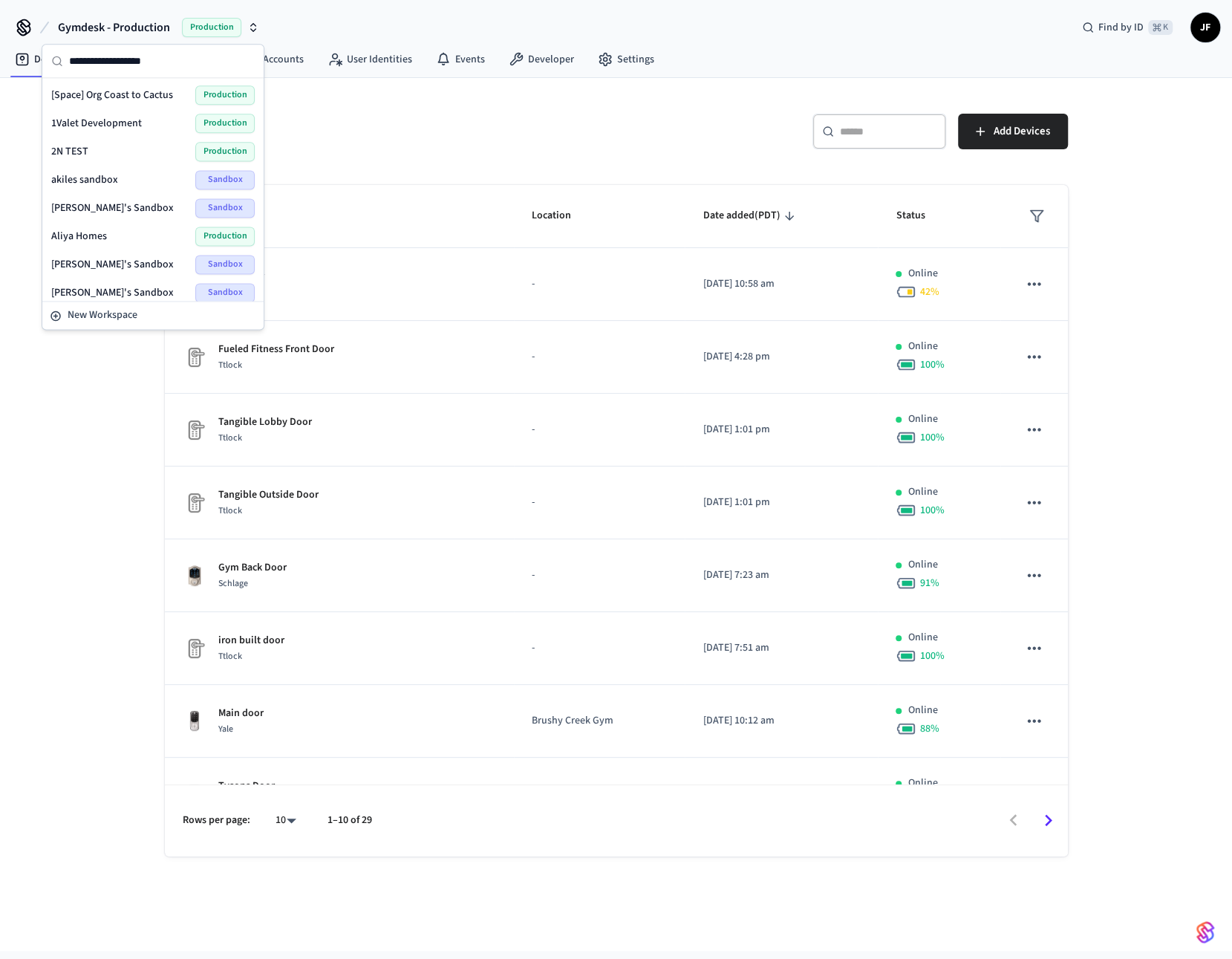
click at [514, 113] on h5 "Devices" at bounding box center [386, 128] width 443 height 30
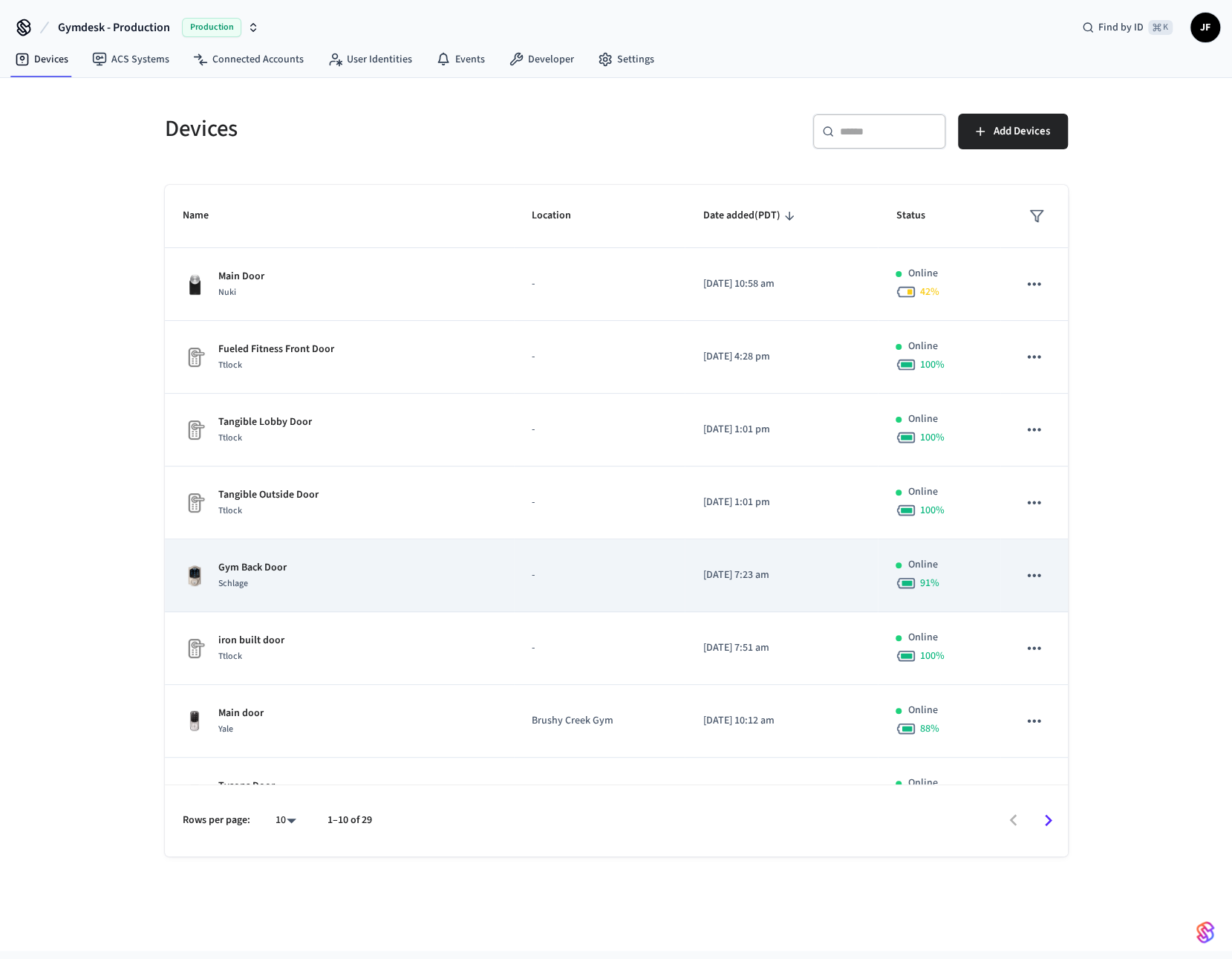
scroll to position [184, 0]
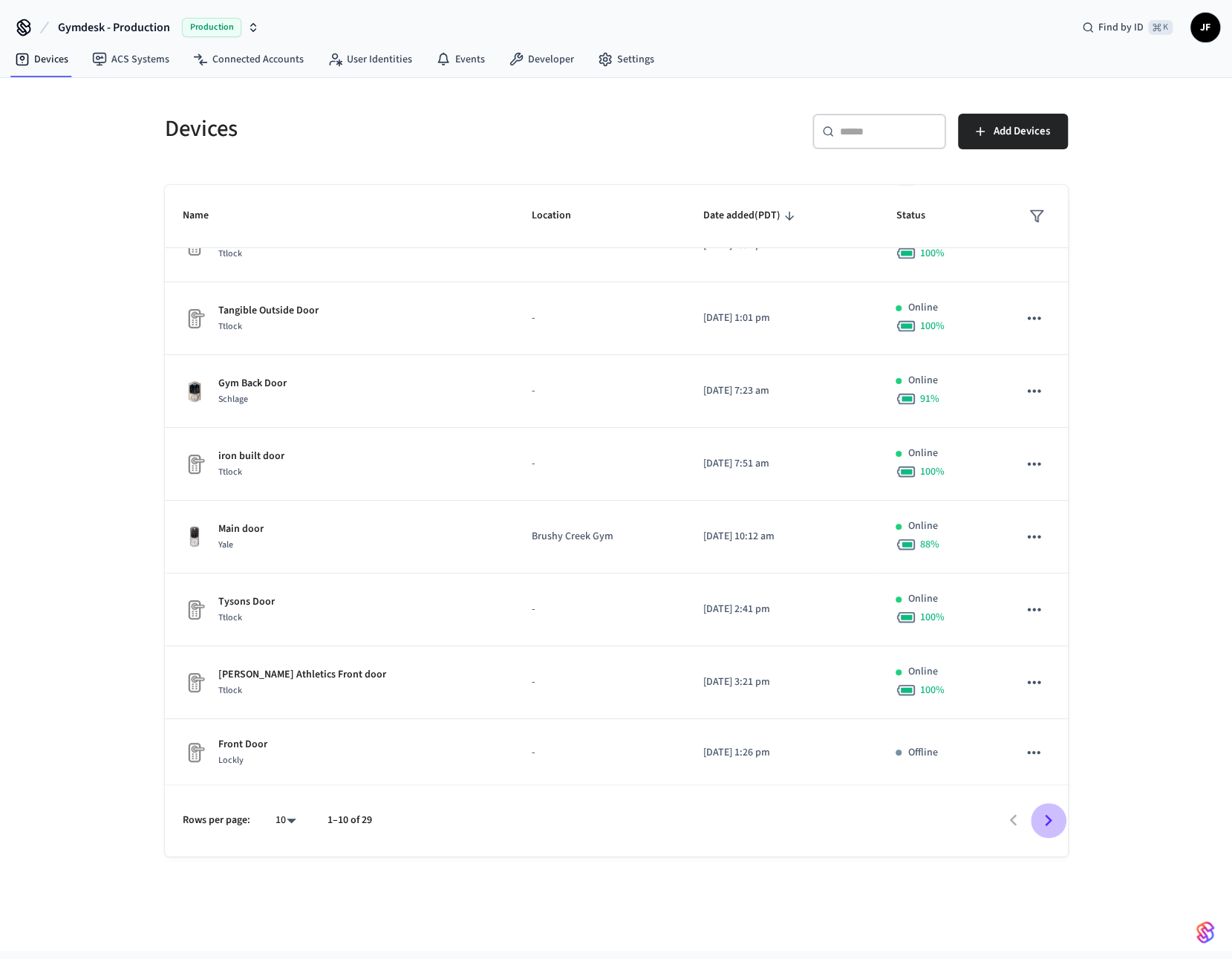
click at [1042, 810] on icon "Go to next page" at bounding box center [1048, 821] width 23 height 23
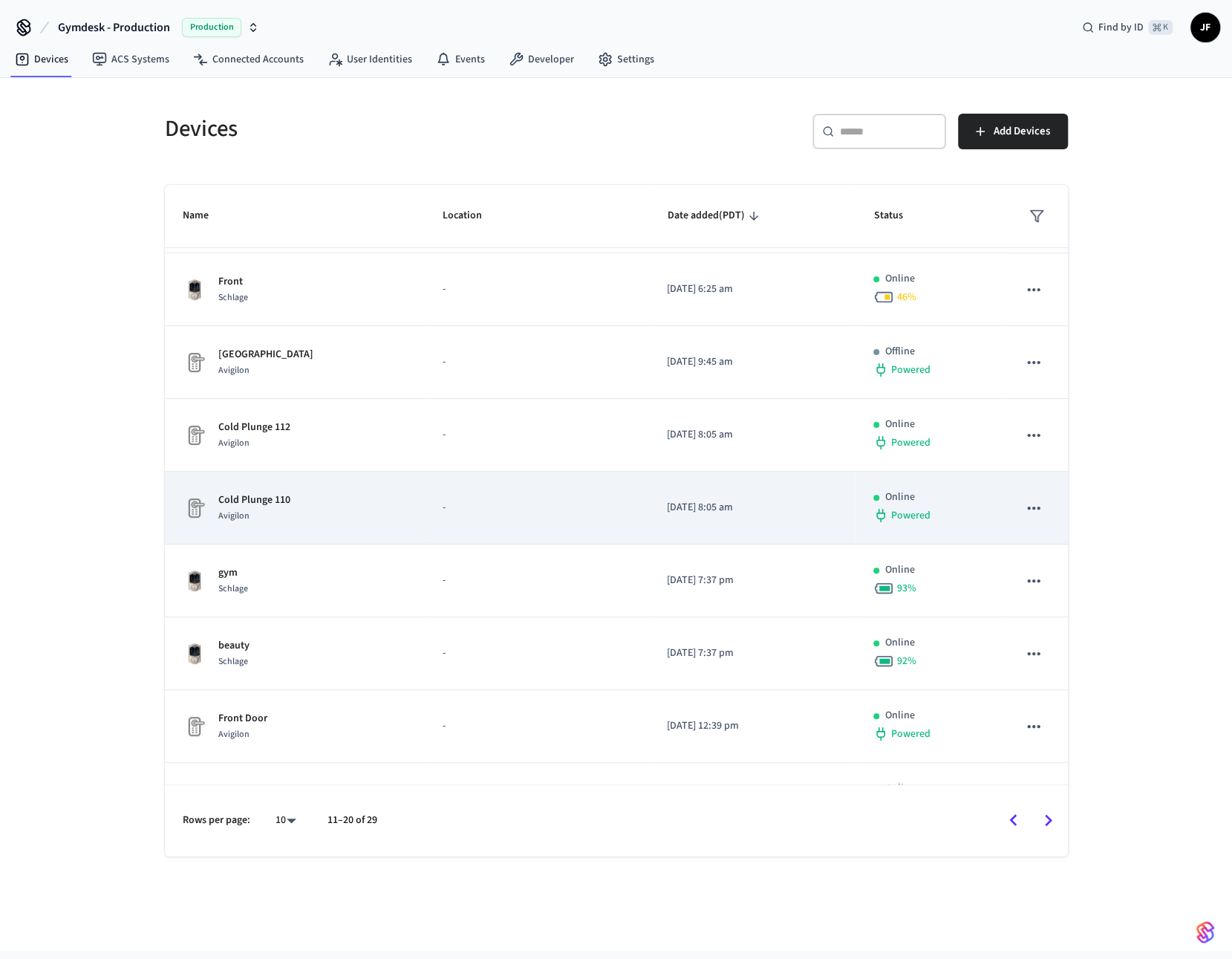
scroll to position [129, 0]
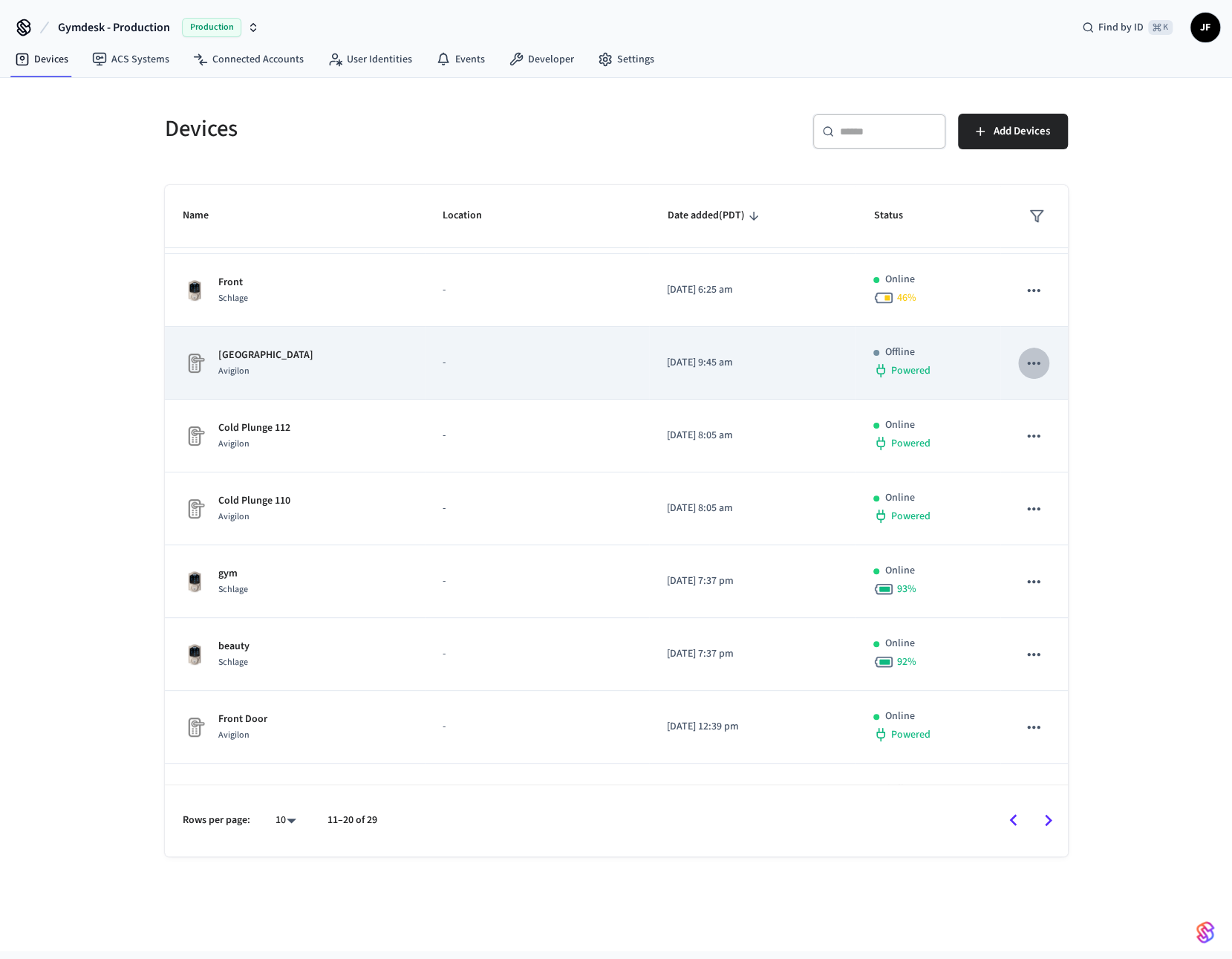
click at [1042, 358] on icon "sticky table" at bounding box center [1034, 363] width 19 height 19
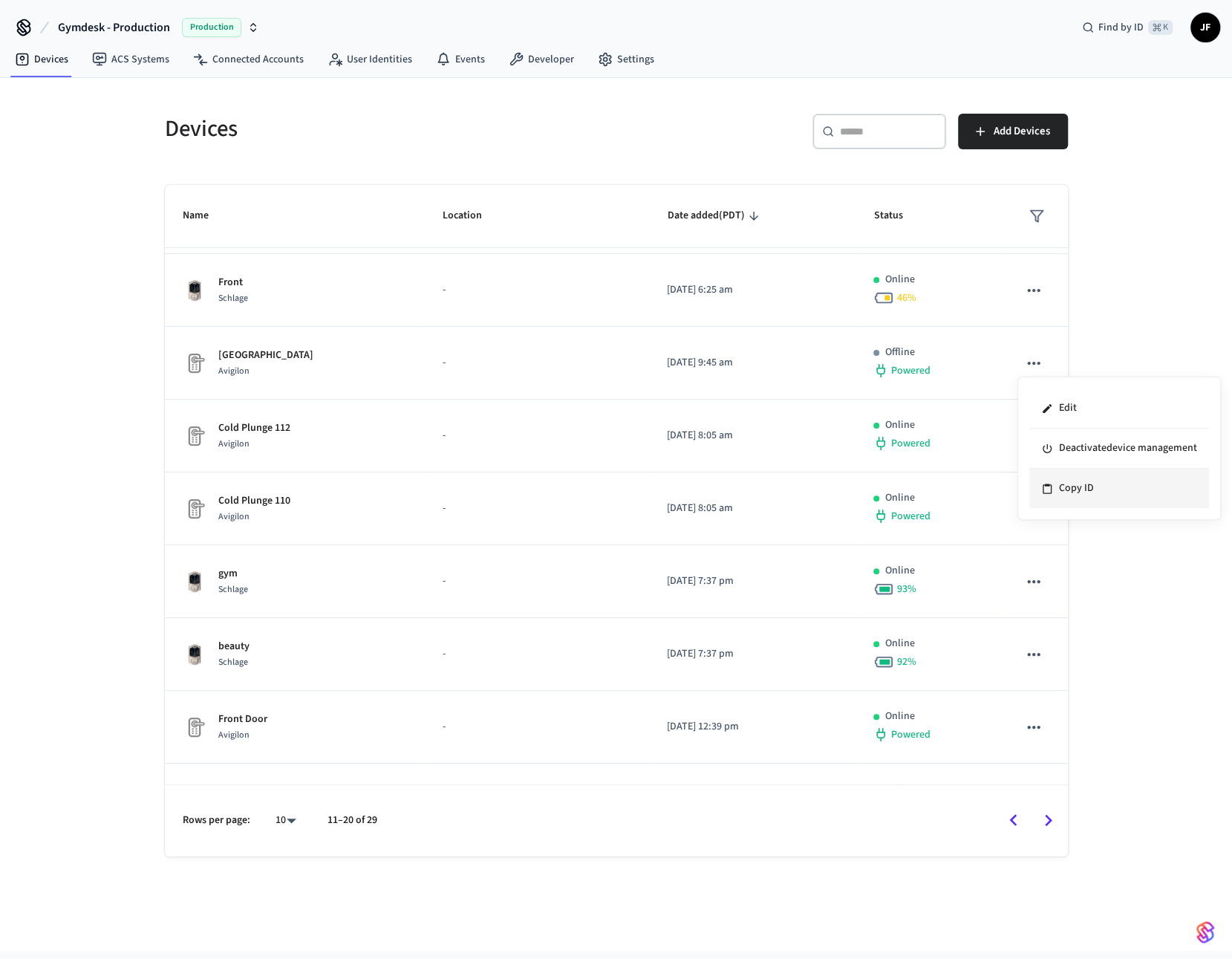
click at [1124, 496] on li "Copy ID" at bounding box center [1119, 488] width 180 height 39
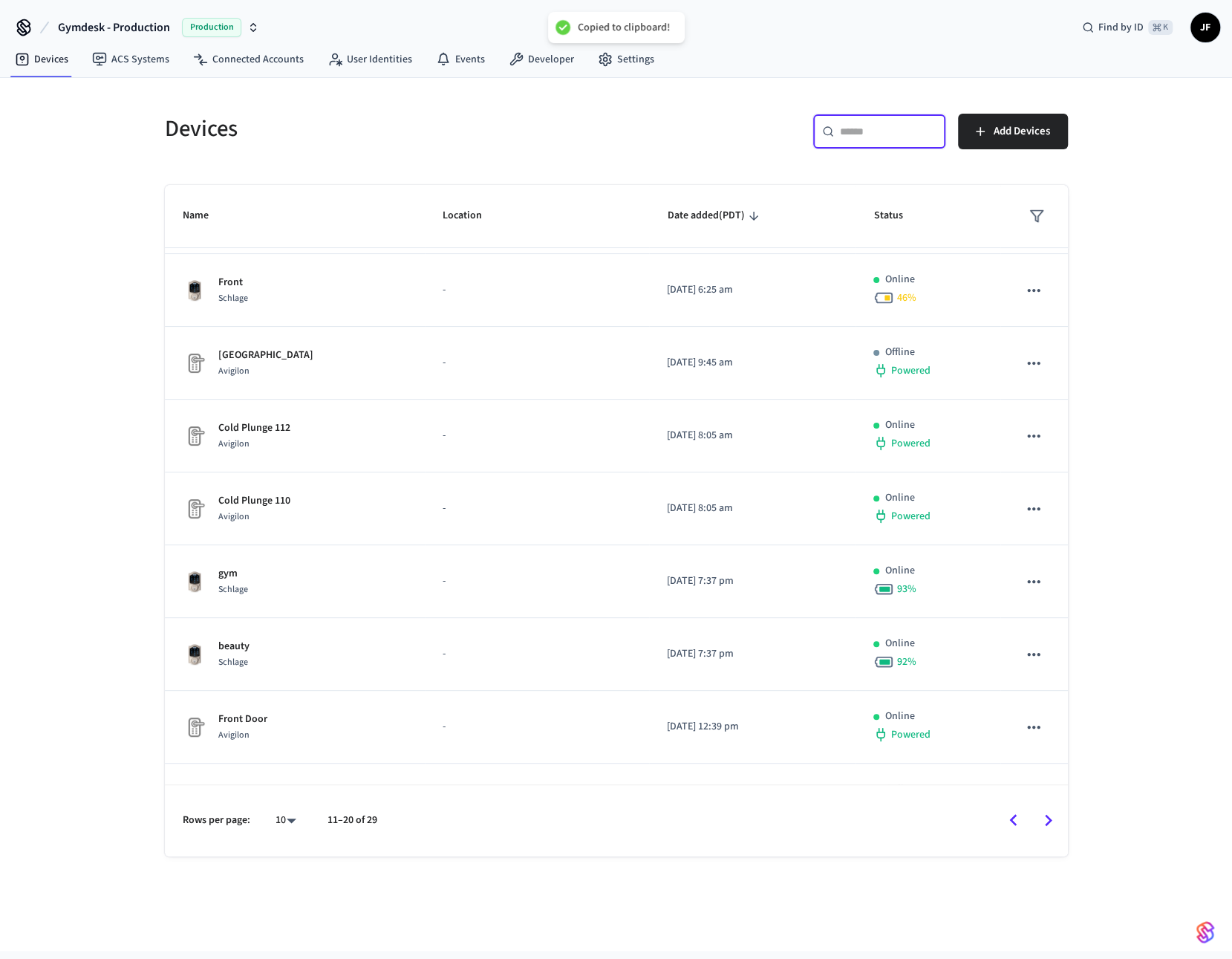
click at [870, 134] on input "text" at bounding box center [888, 131] width 96 height 15
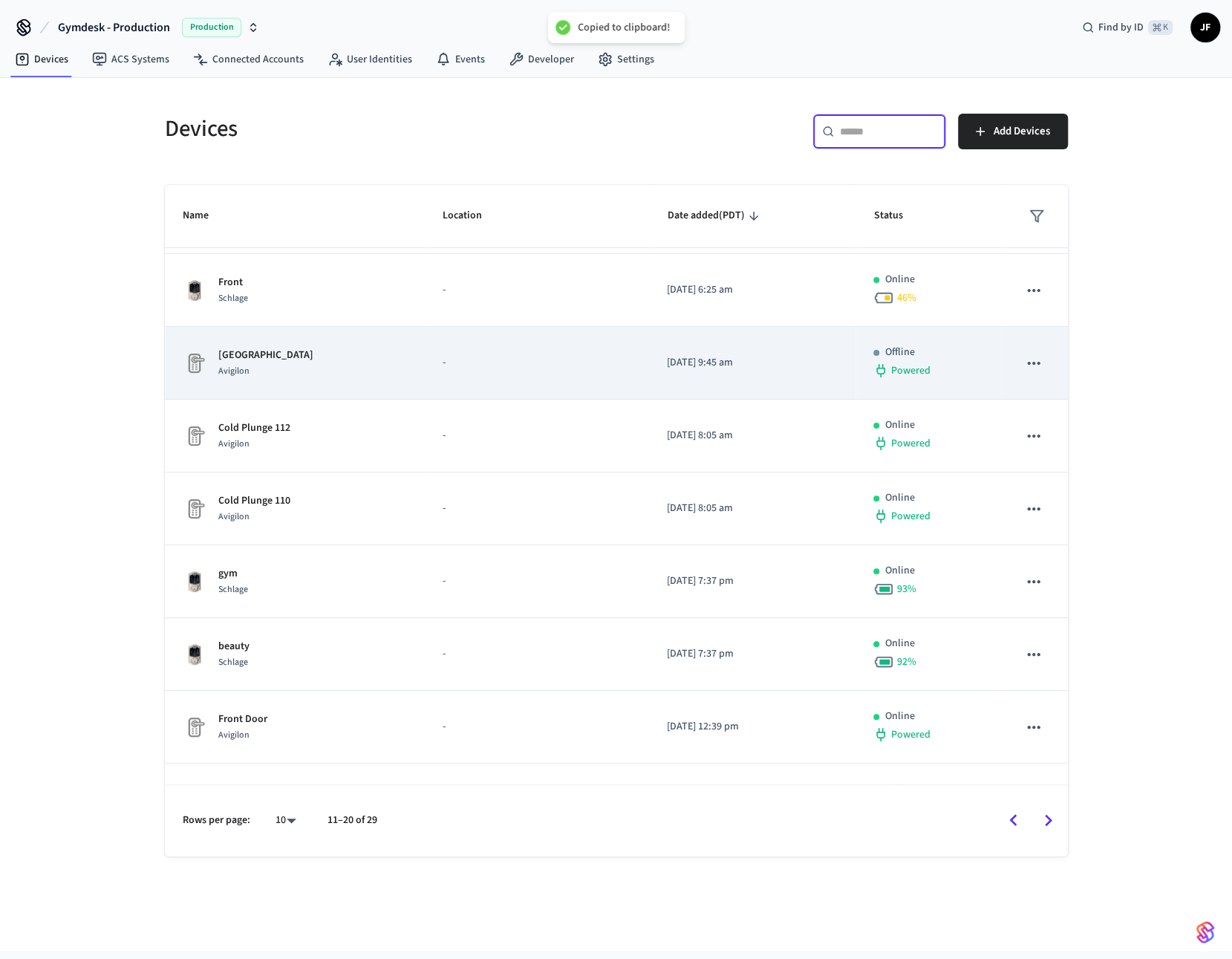
click at [318, 362] on div "South West Avigilon" at bounding box center [294, 363] width 224 height 31
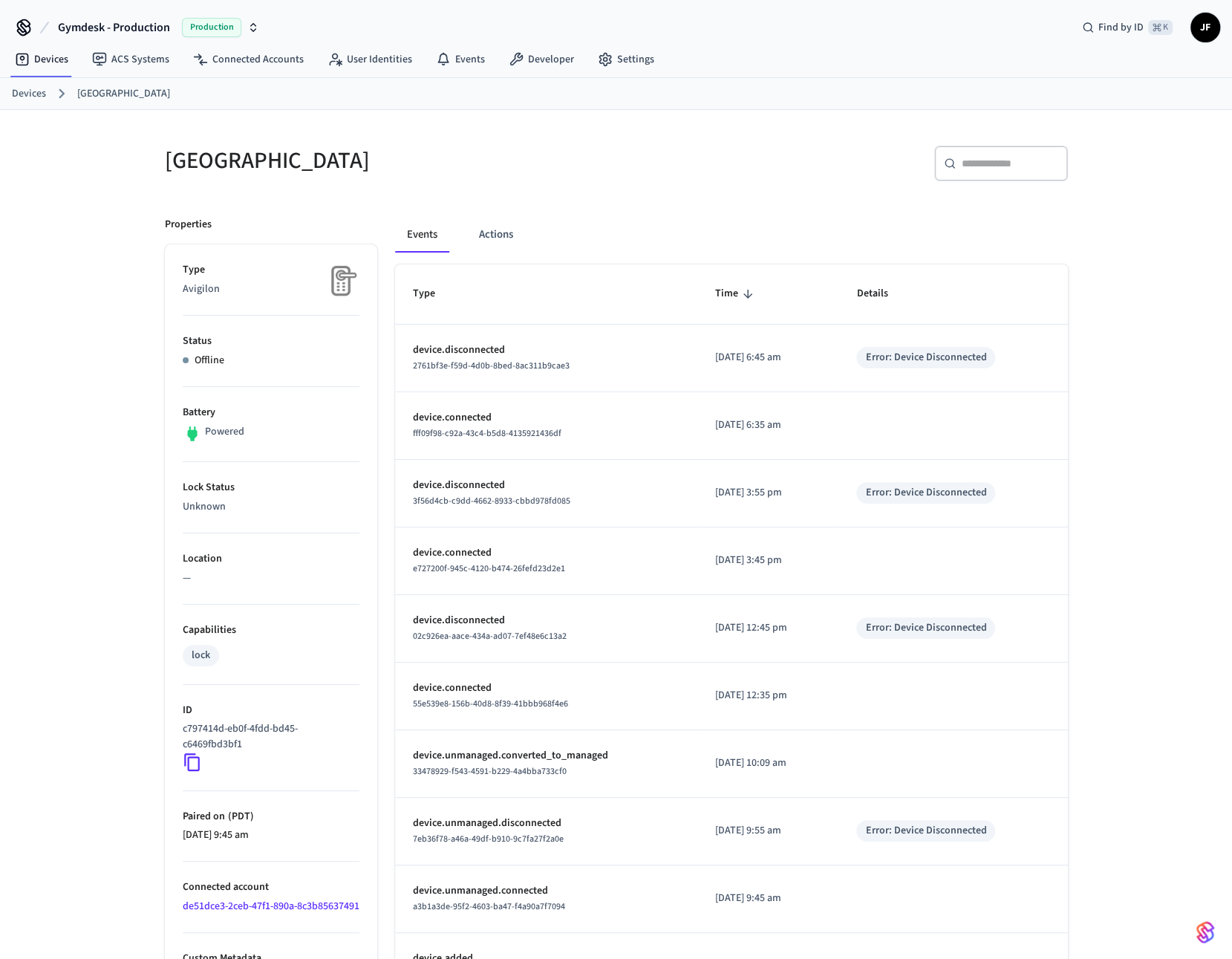
click at [16, 81] on div "Devices South West" at bounding box center [616, 94] width 1232 height 32
click at [16, 92] on link "Devices" at bounding box center [28, 94] width 35 height 16
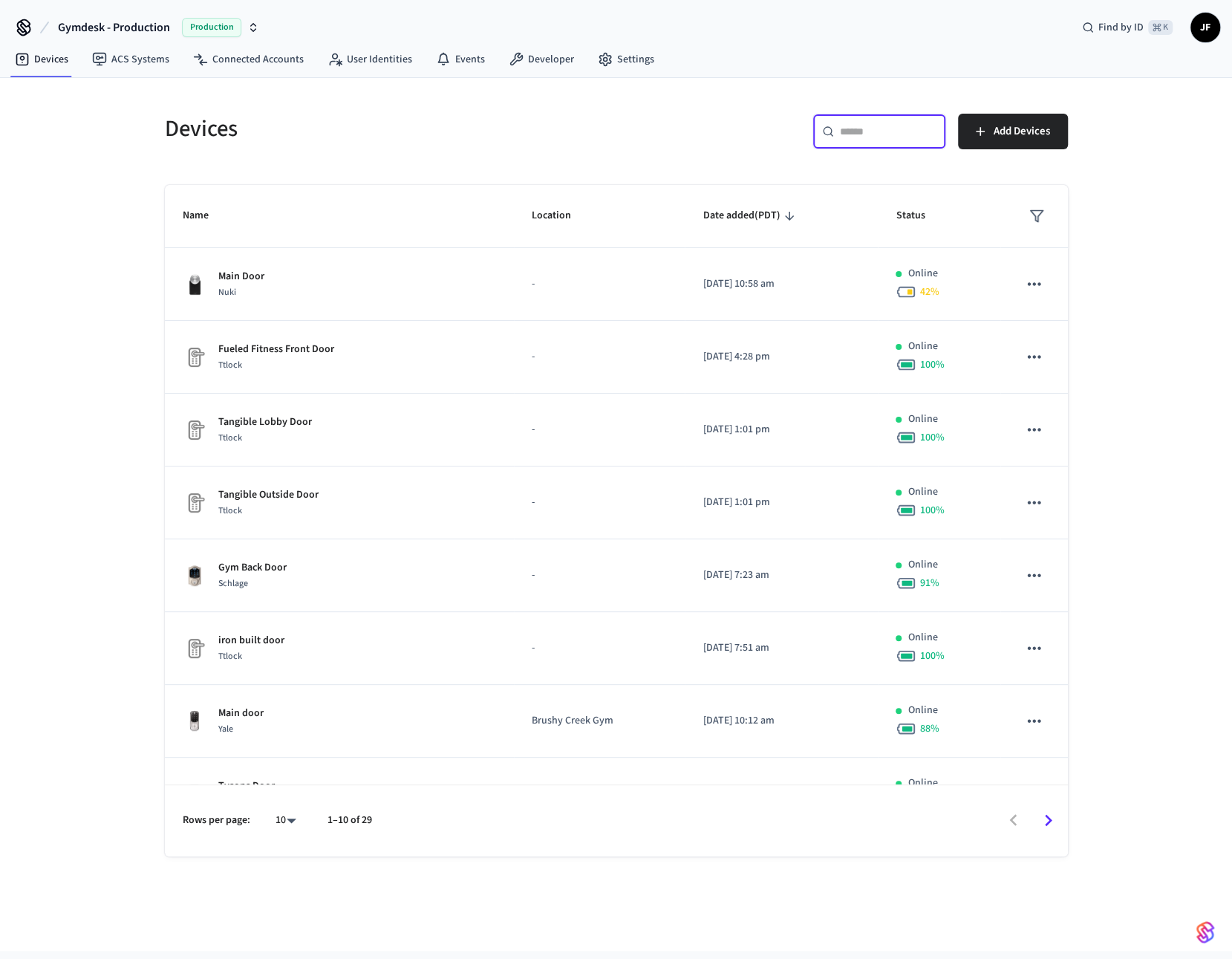
click at [906, 126] on input "text" at bounding box center [888, 131] width 96 height 15
paste input "**********"
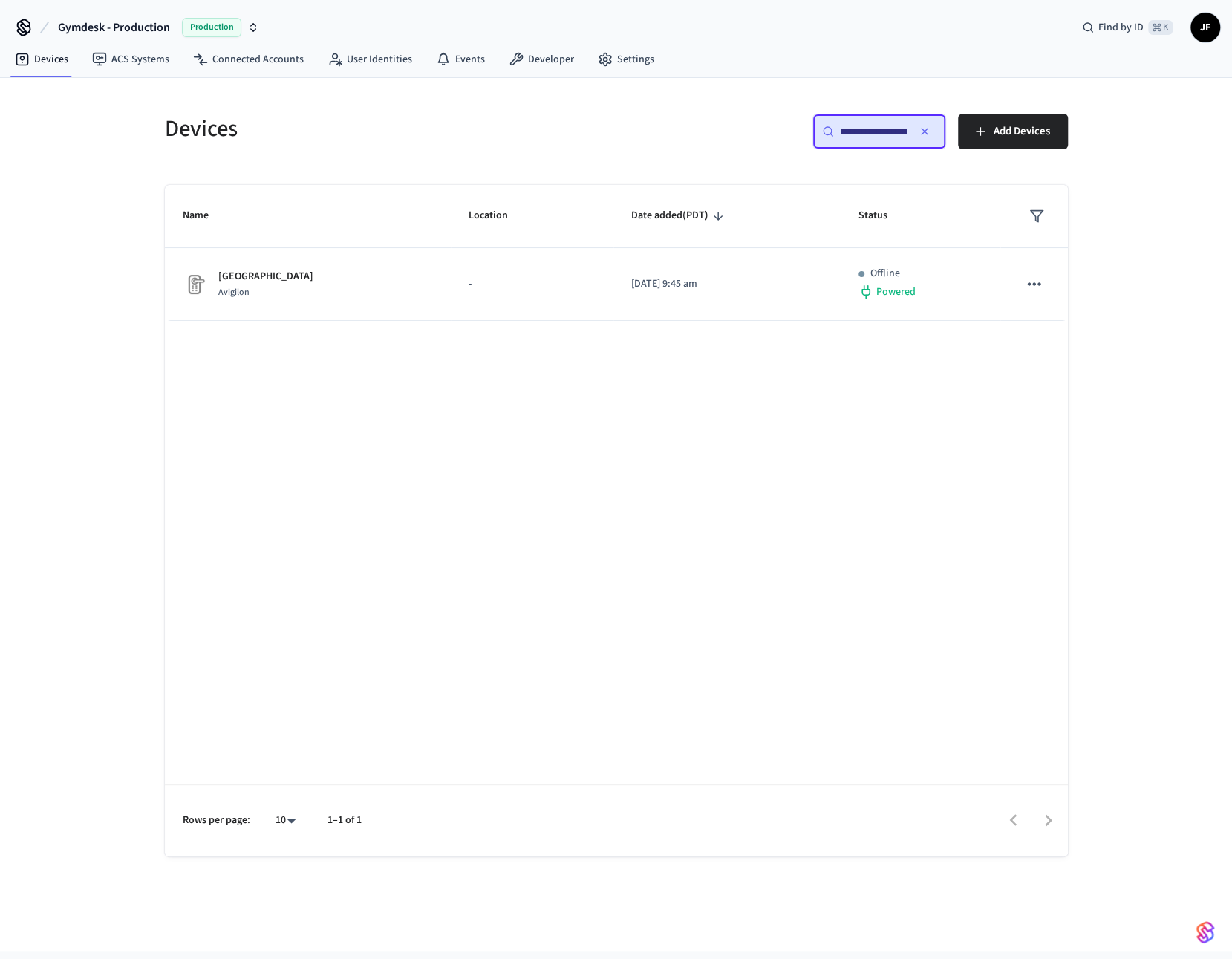
scroll to position [0, 109]
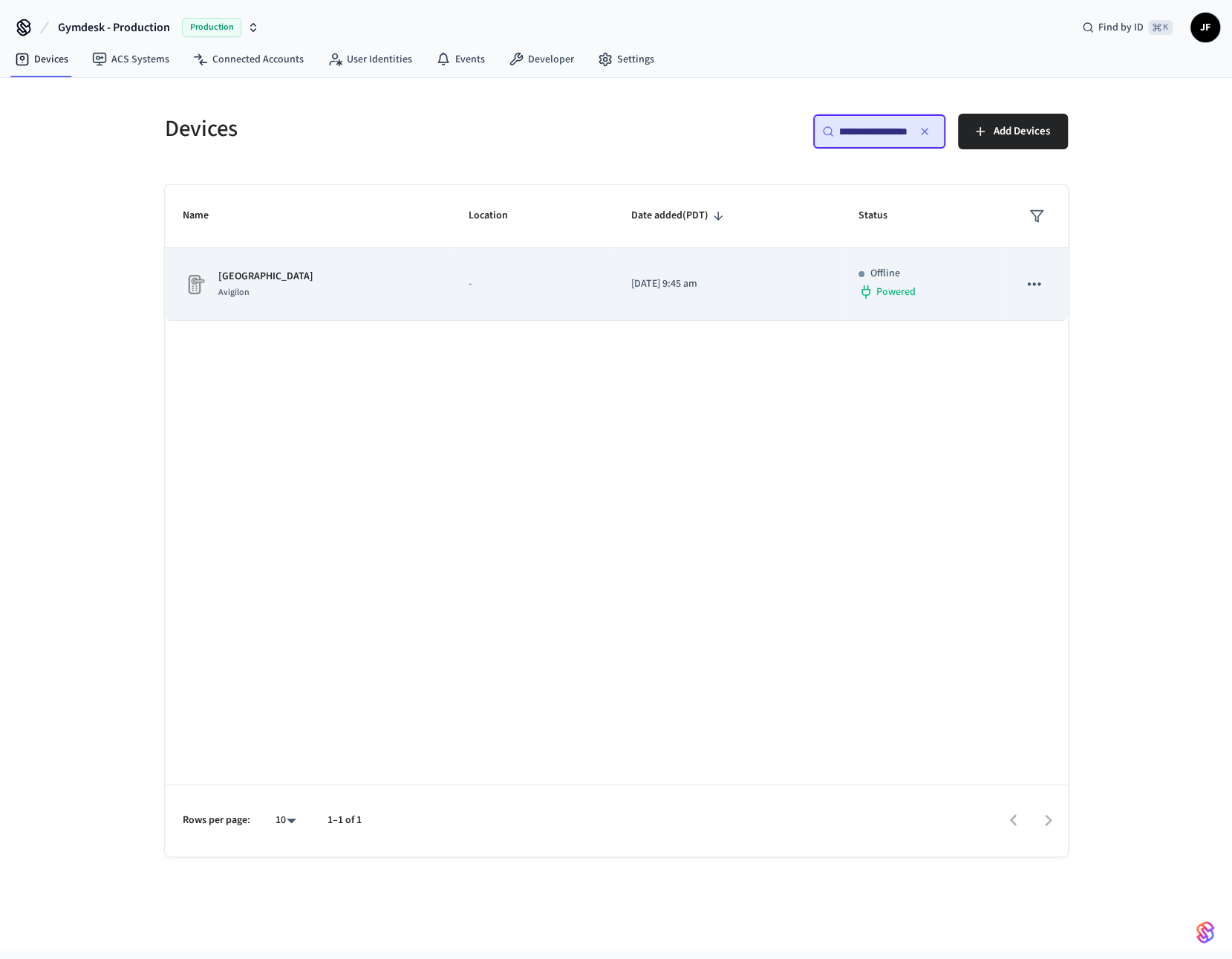
type input "**********"
click at [315, 270] on div "South West Avigilon" at bounding box center [308, 284] width 251 height 31
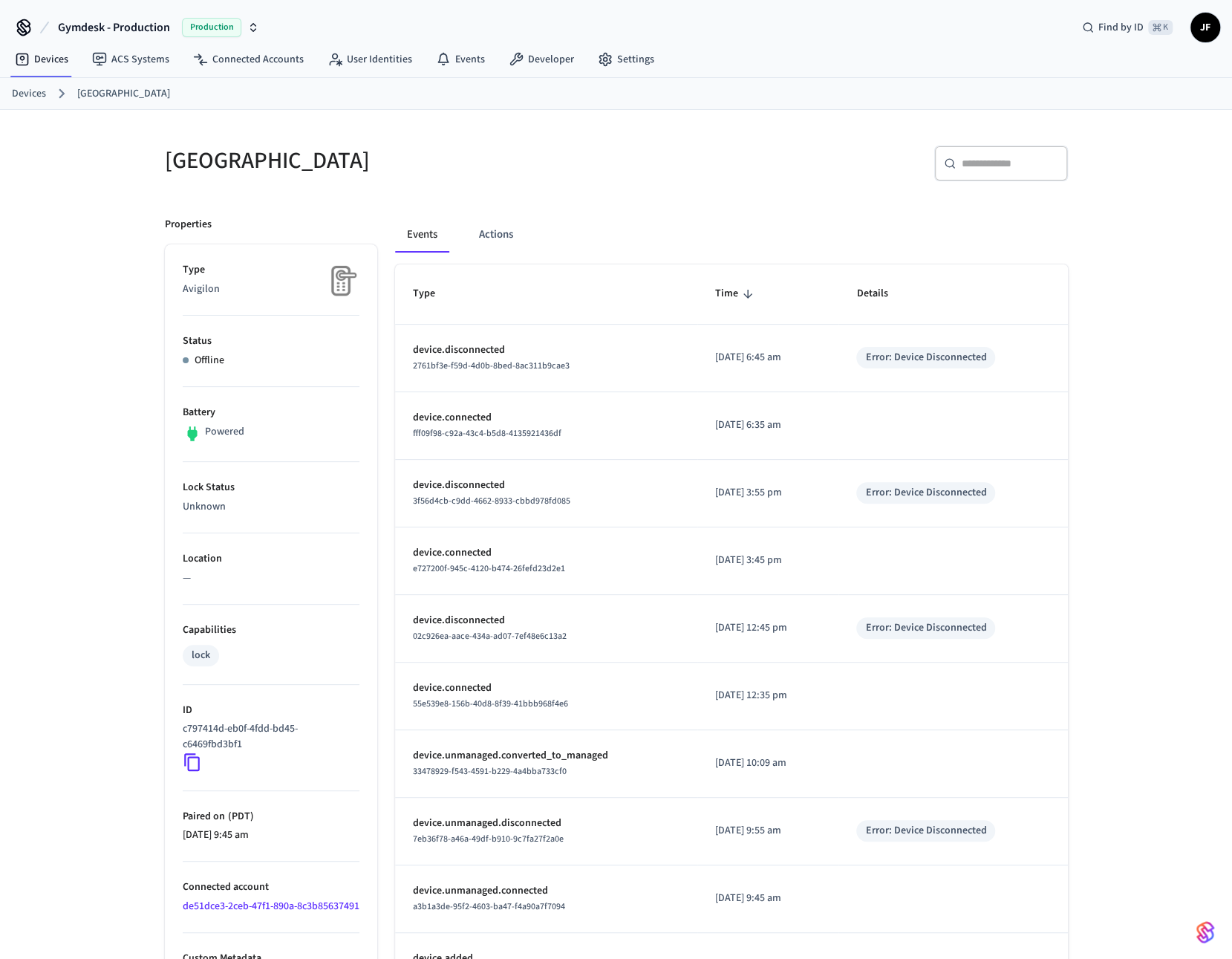
click at [475, 146] on h5 "South West" at bounding box center [386, 160] width 443 height 30
click at [9, 88] on div "Devices South West" at bounding box center [616, 94] width 1232 height 32
click at [19, 92] on link "Devices" at bounding box center [28, 94] width 35 height 16
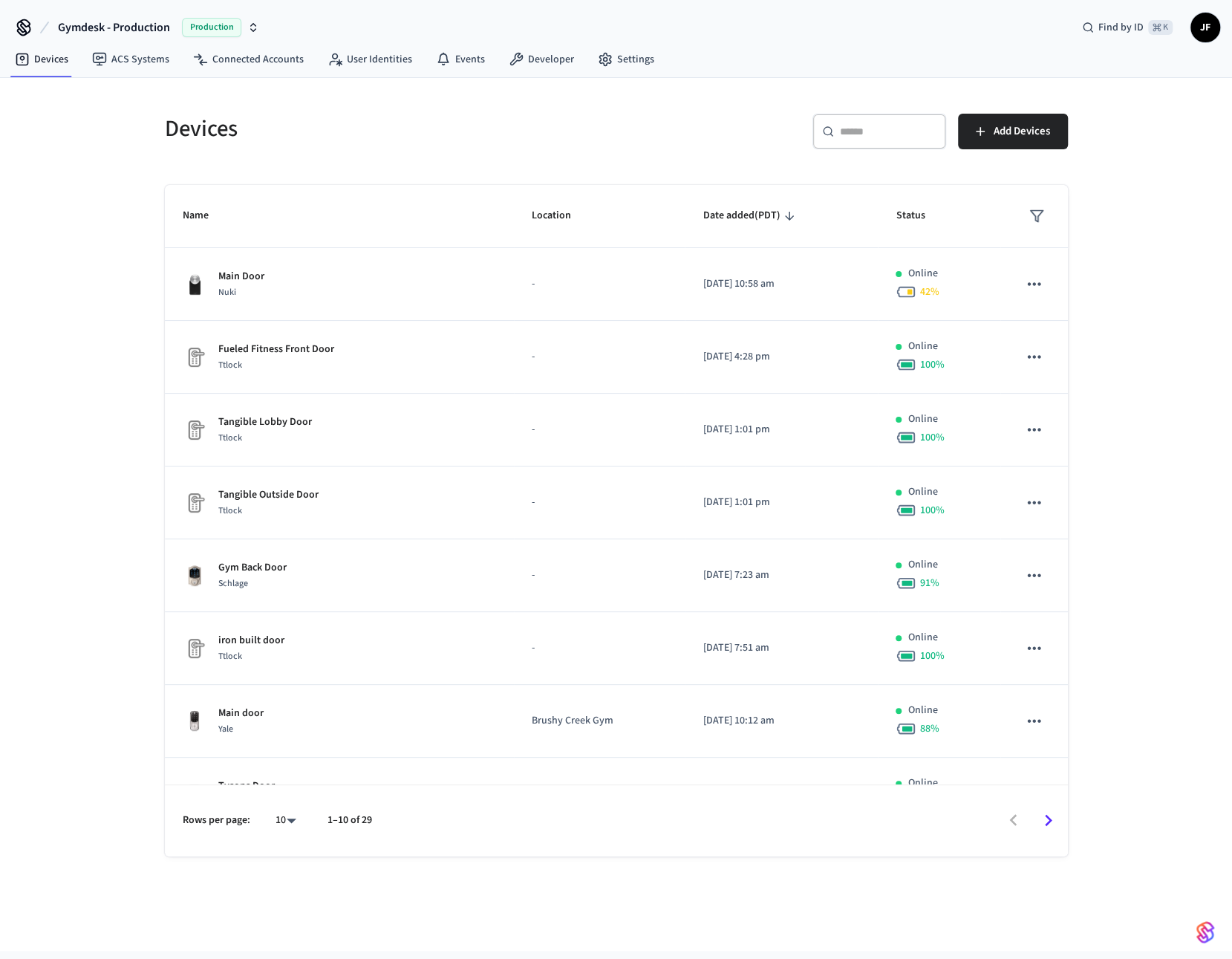
click at [696, 113] on div "​ ​ Add Devices" at bounding box center [847, 137] width 443 height 48
